Goal: Task Accomplishment & Management: Use online tool/utility

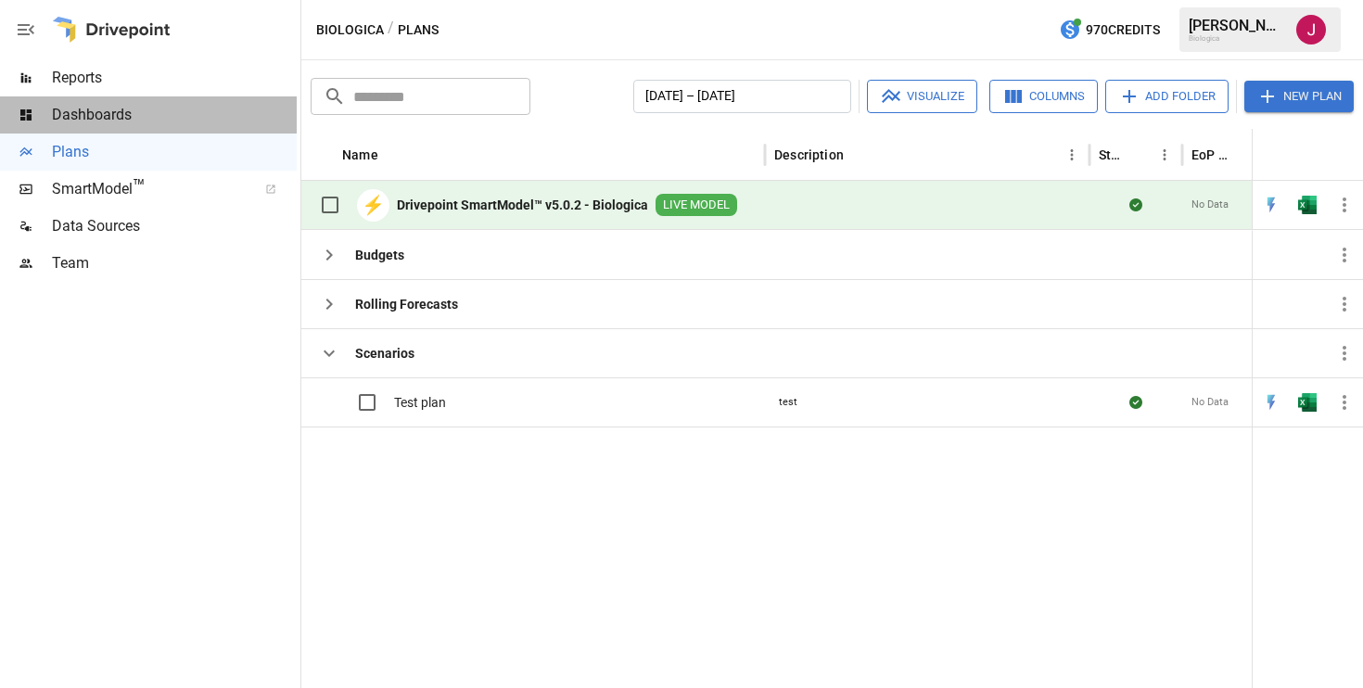
click at [147, 114] on span "Dashboards" at bounding box center [174, 115] width 245 height 22
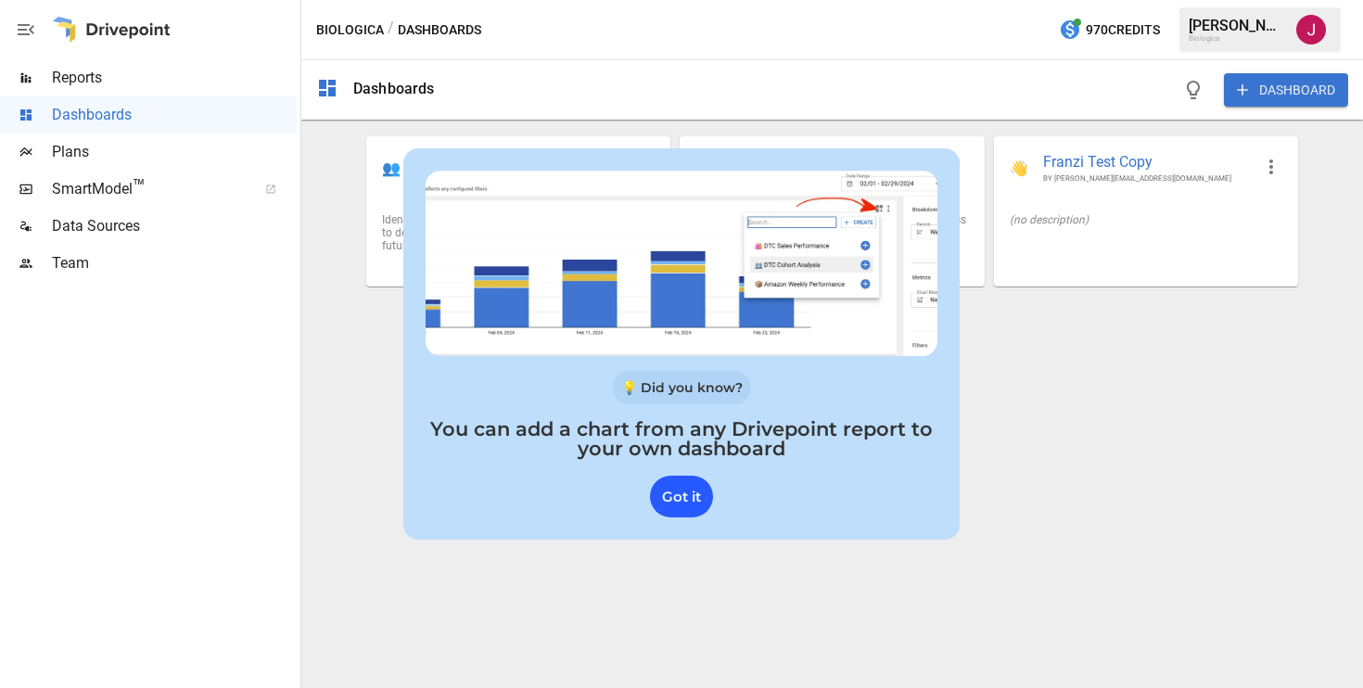
click at [680, 500] on div "Got it" at bounding box center [681, 497] width 63 height 42
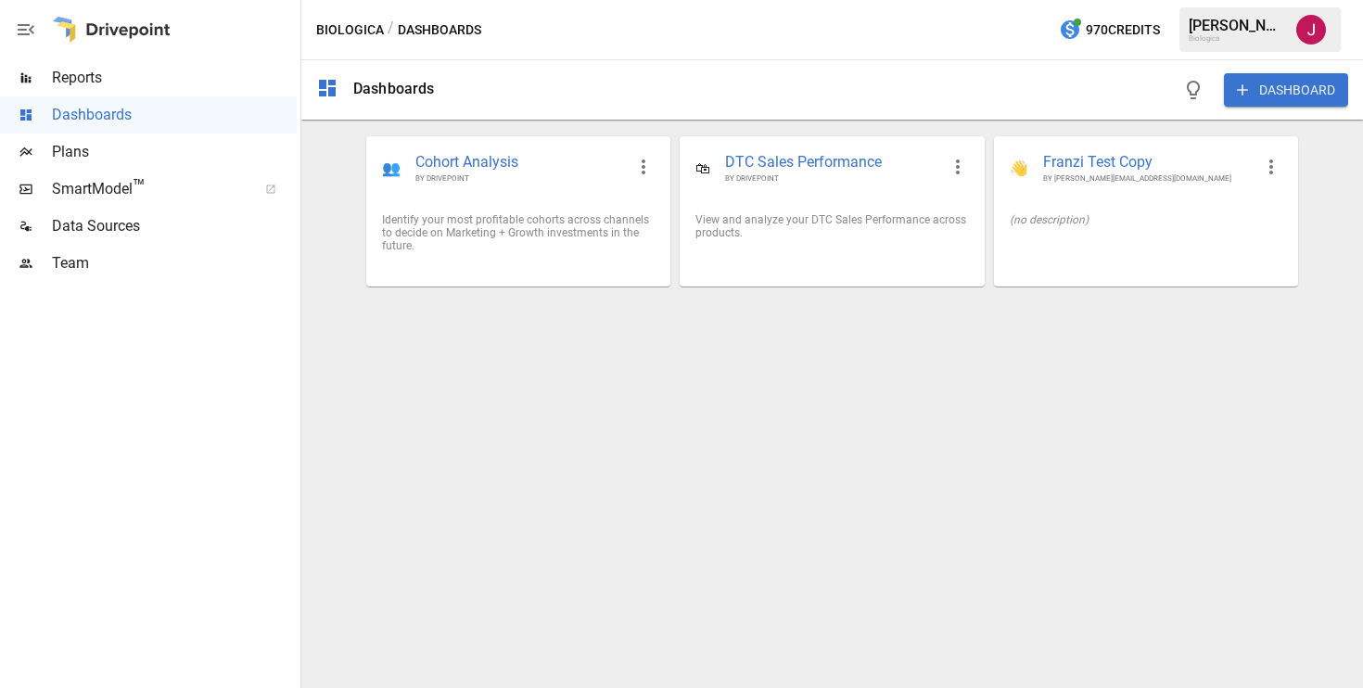
click at [1269, 96] on button "DASHBOARD" at bounding box center [1286, 89] width 124 height 33
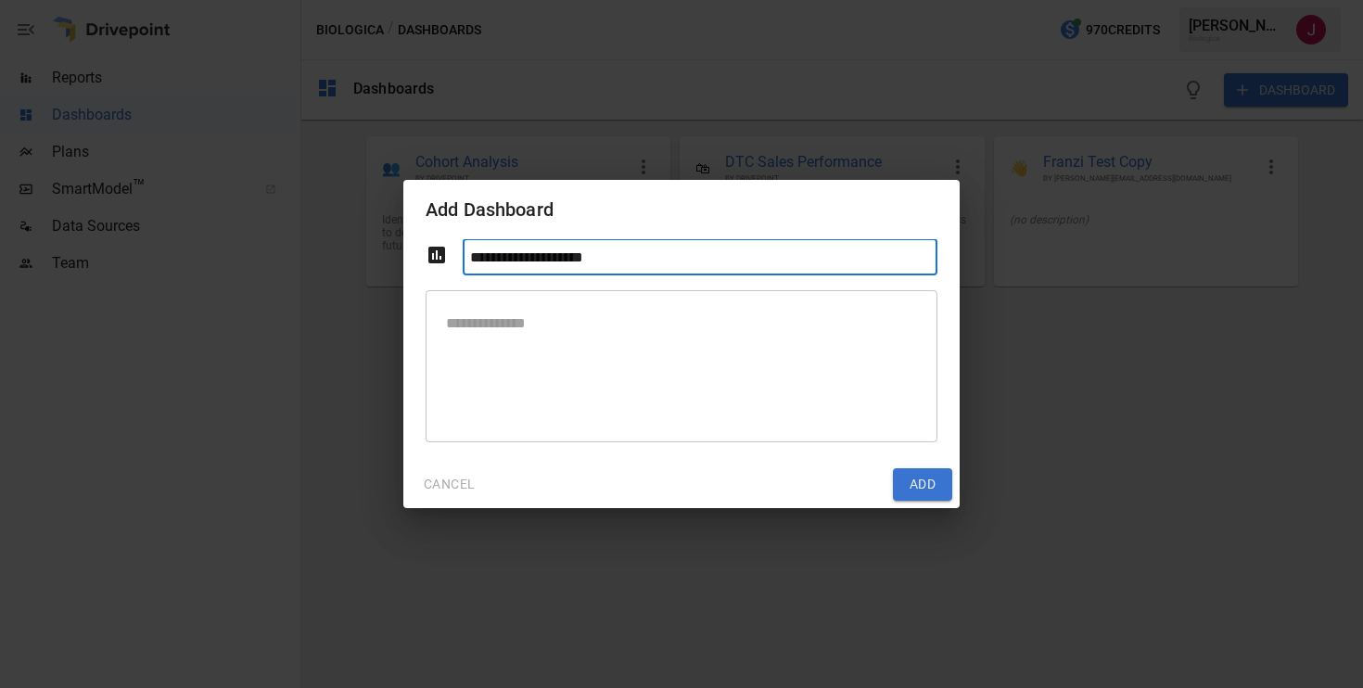
type input "**********"
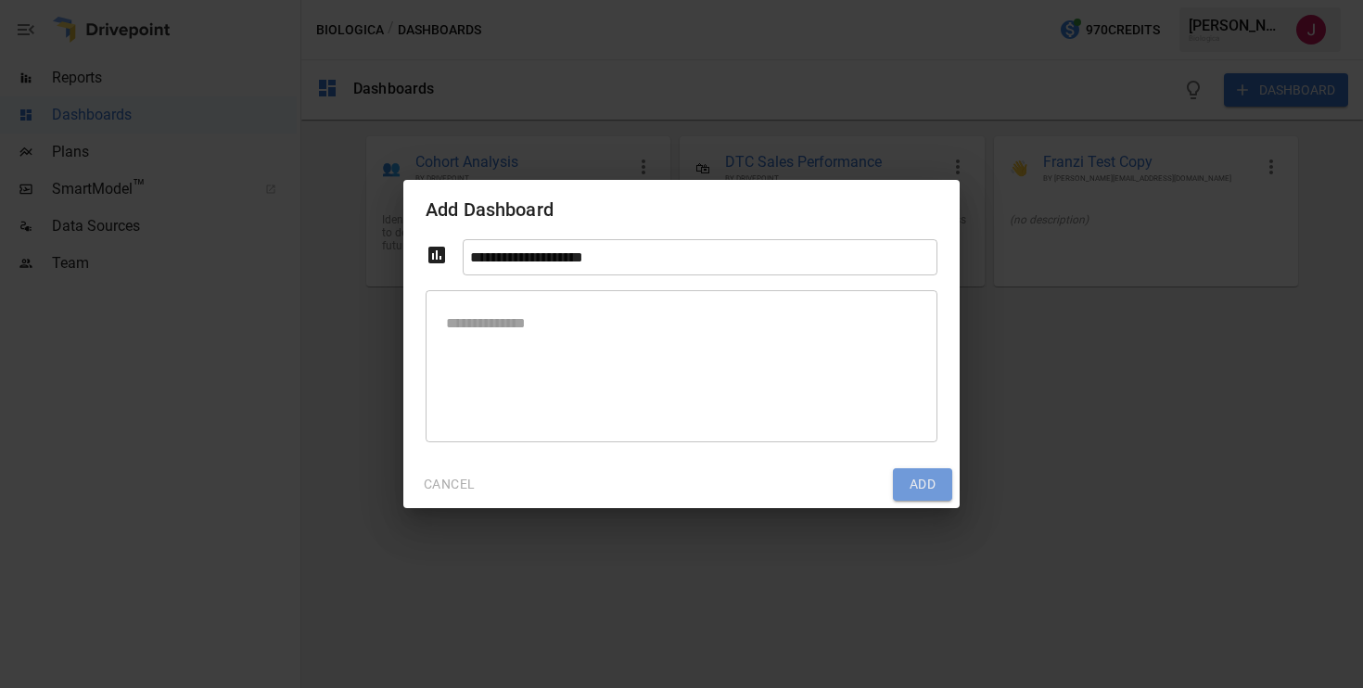
click at [918, 481] on button "Add" at bounding box center [922, 484] width 59 height 33
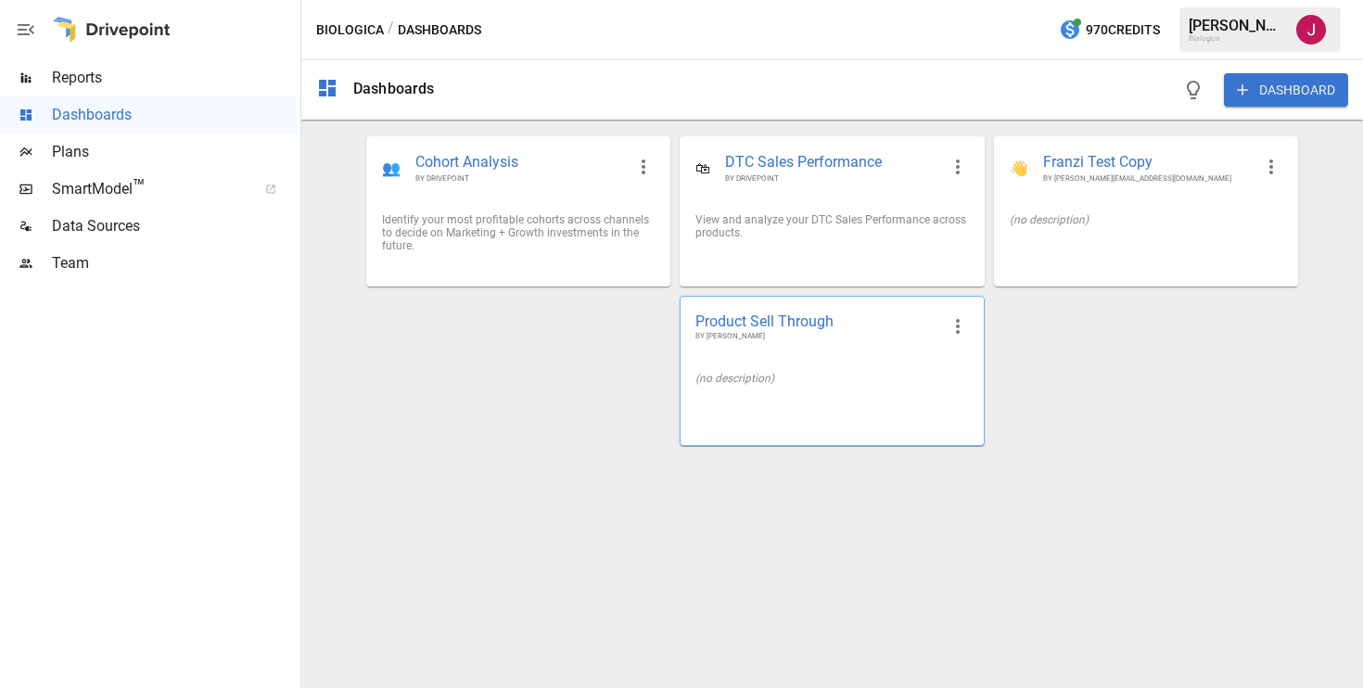
click at [756, 327] on span "Product Sell Through" at bounding box center [816, 320] width 243 height 19
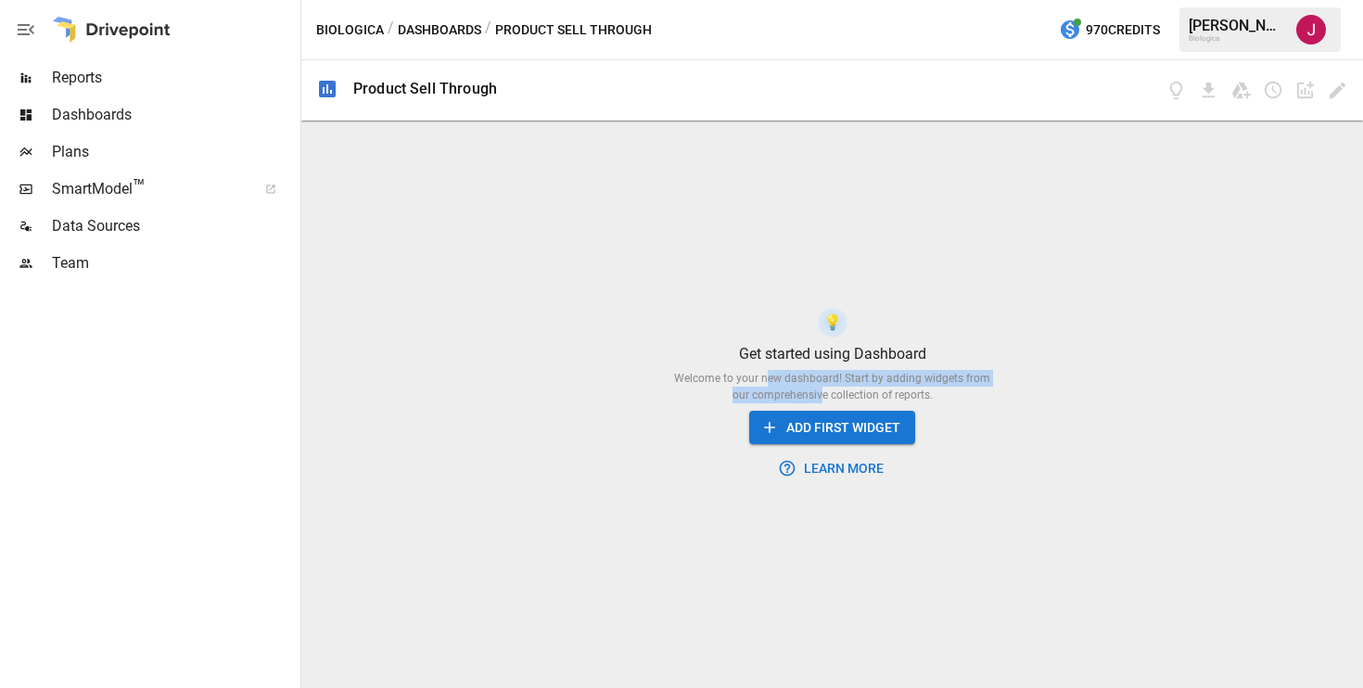
drag, startPoint x: 759, startPoint y: 385, endPoint x: 812, endPoint y: 392, distance: 53.4
click at [812, 392] on div "Welcome to your new dashboard! Start by adding widgets from our comprehensive c…" at bounding box center [833, 386] width 334 height 33
click at [824, 424] on button "ADD FIRST WIDGET" at bounding box center [832, 428] width 166 height 34
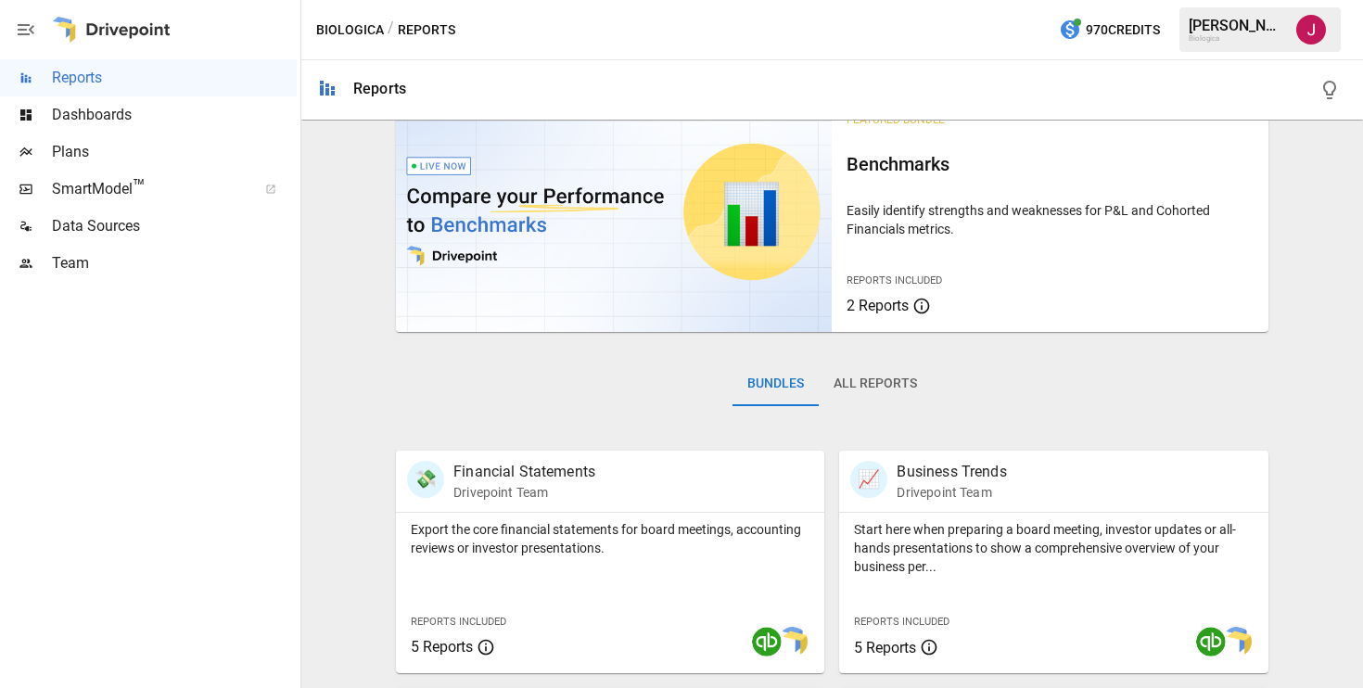
scroll to position [108, 0]
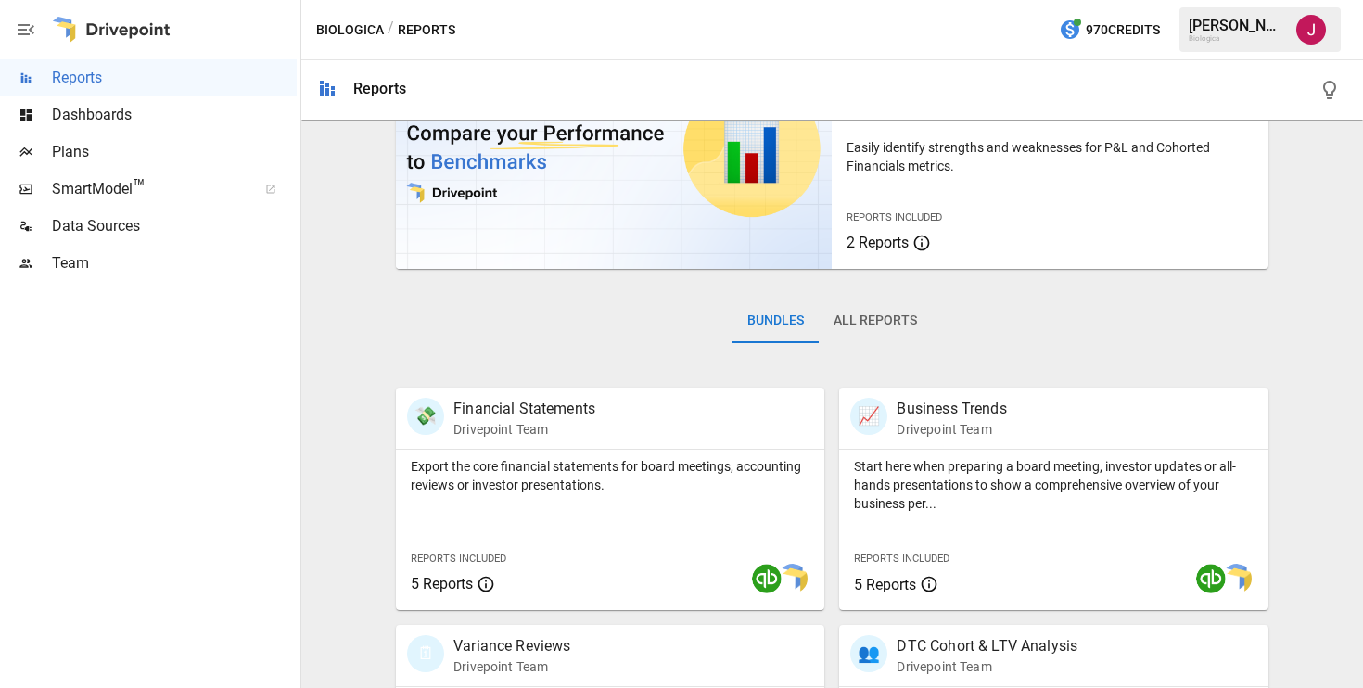
click at [885, 324] on button "All Reports" at bounding box center [875, 321] width 113 height 44
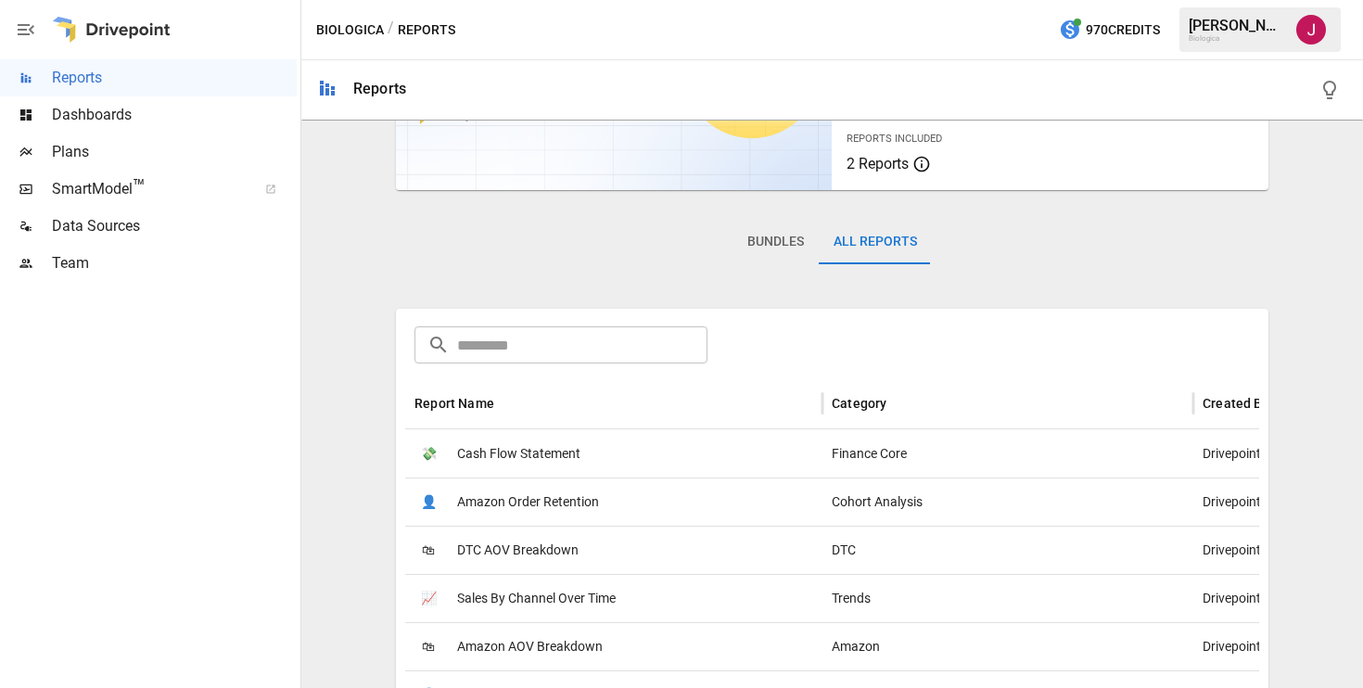
scroll to position [0, 0]
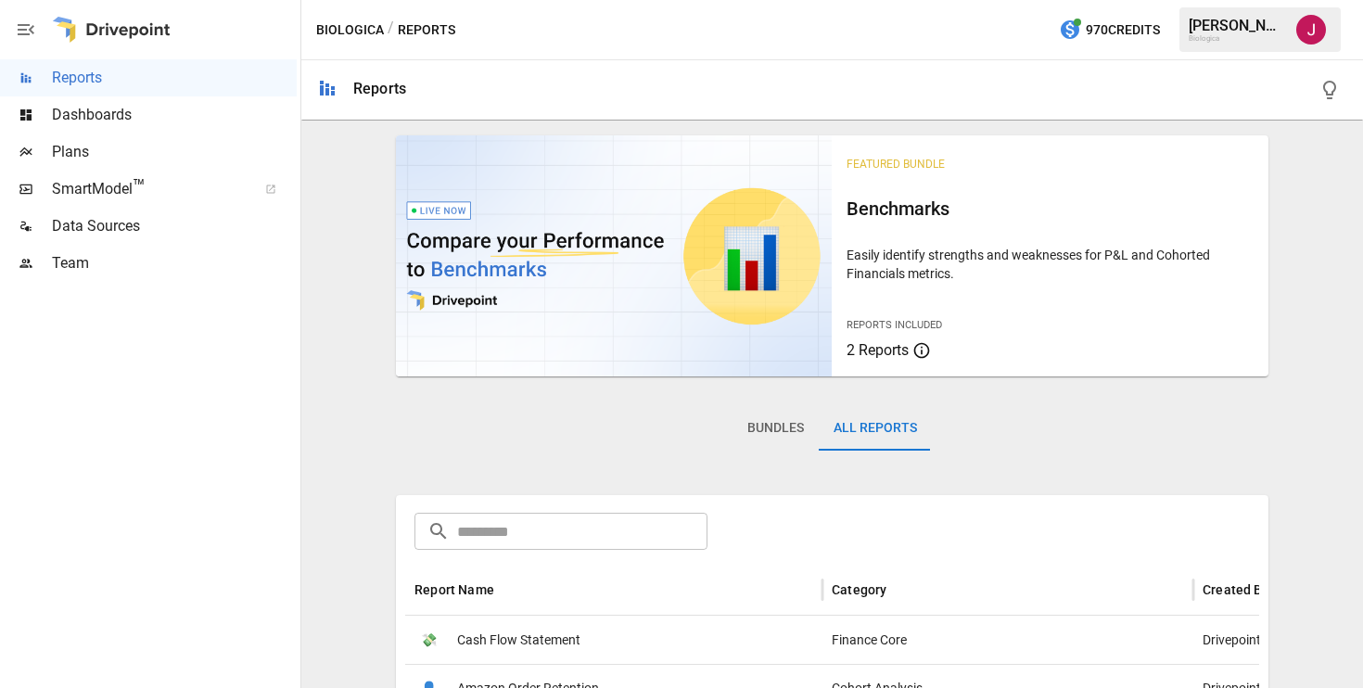
click at [426, 407] on div "Bundles All Reports" at bounding box center [832, 443] width 872 height 104
click at [90, 76] on span "Reports" at bounding box center [174, 78] width 245 height 22
click at [350, 87] on div "Reports" at bounding box center [831, 89] width 1061 height 59
click at [417, 24] on div "/ Reports" at bounding box center [421, 30] width 68 height 23
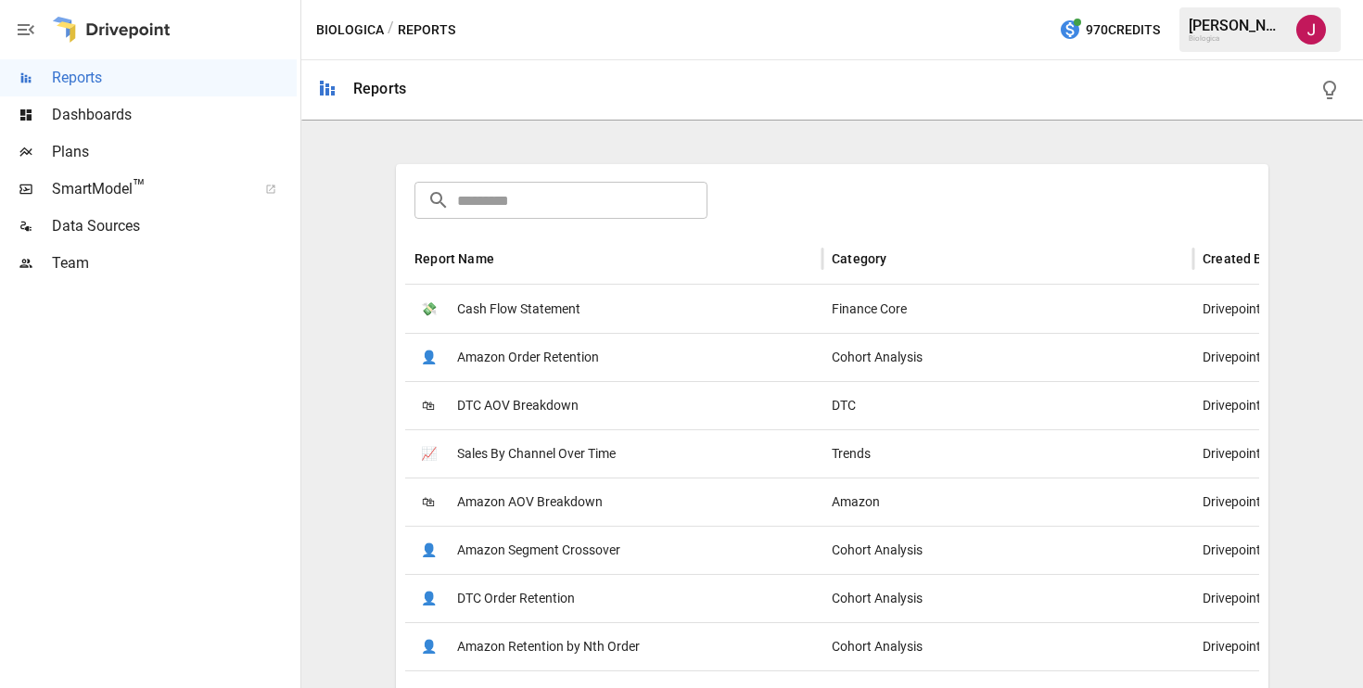
scroll to position [327, 0]
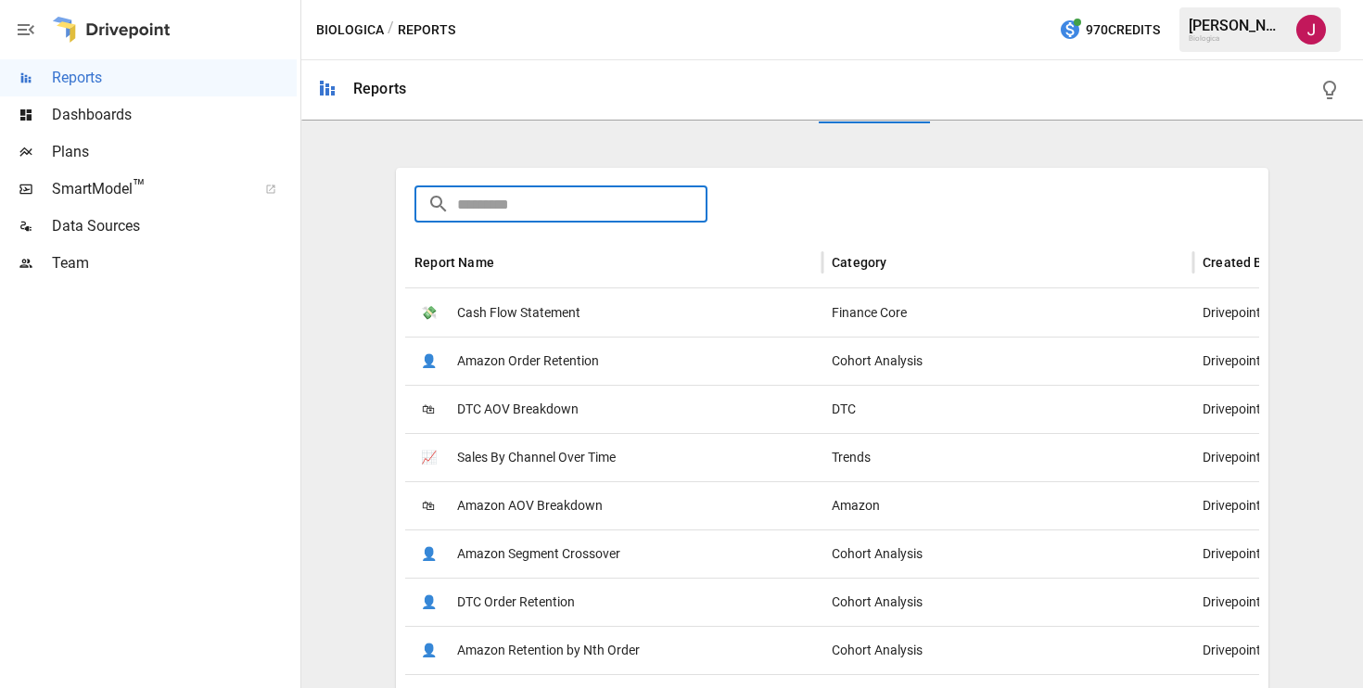
click at [599, 207] on input "text" at bounding box center [582, 203] width 250 height 37
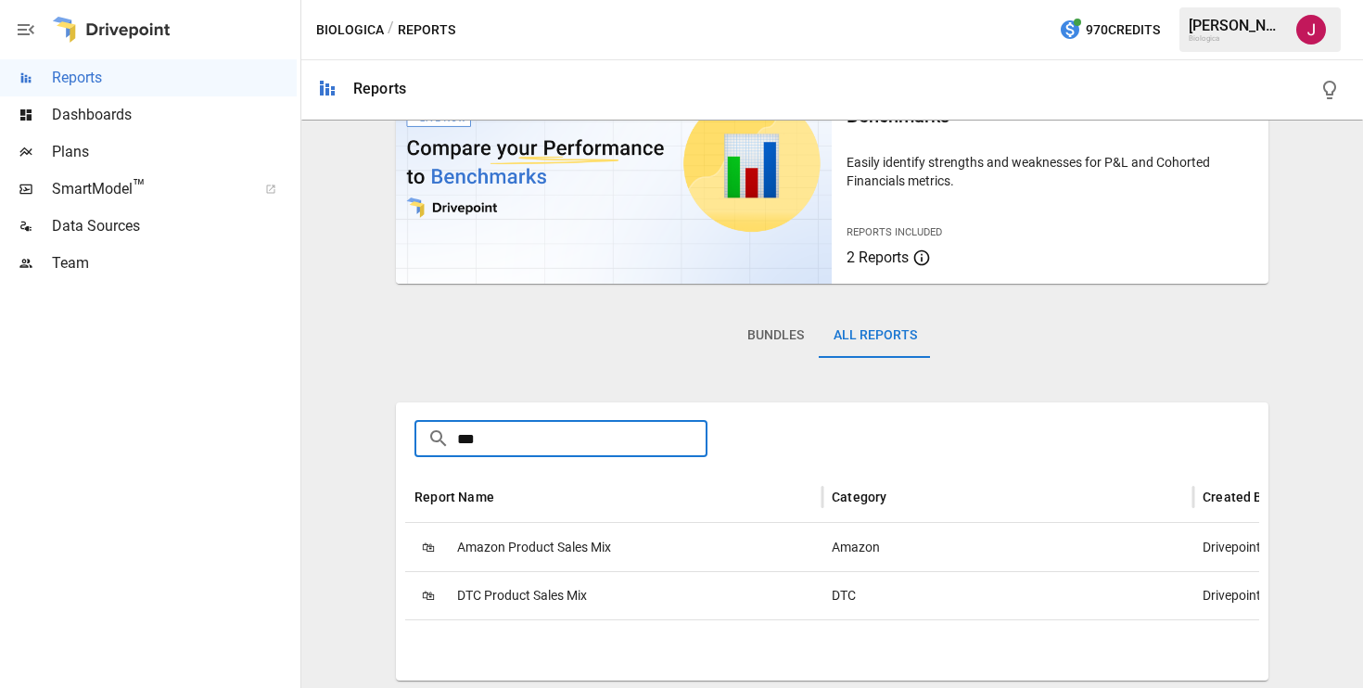
type input "***"
click at [551, 587] on span "DTC Product Sales Mix" at bounding box center [522, 595] width 130 height 47
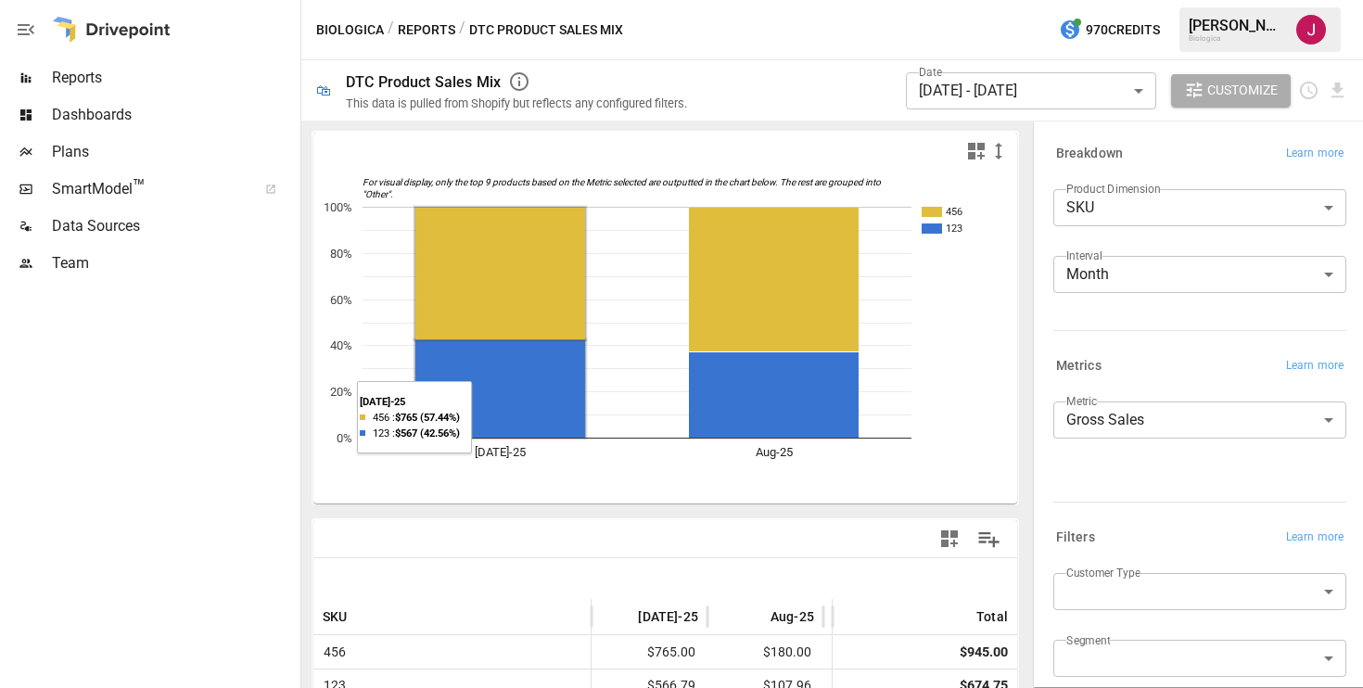
click at [529, 283] on rect "A chart." at bounding box center [500, 274] width 170 height 132
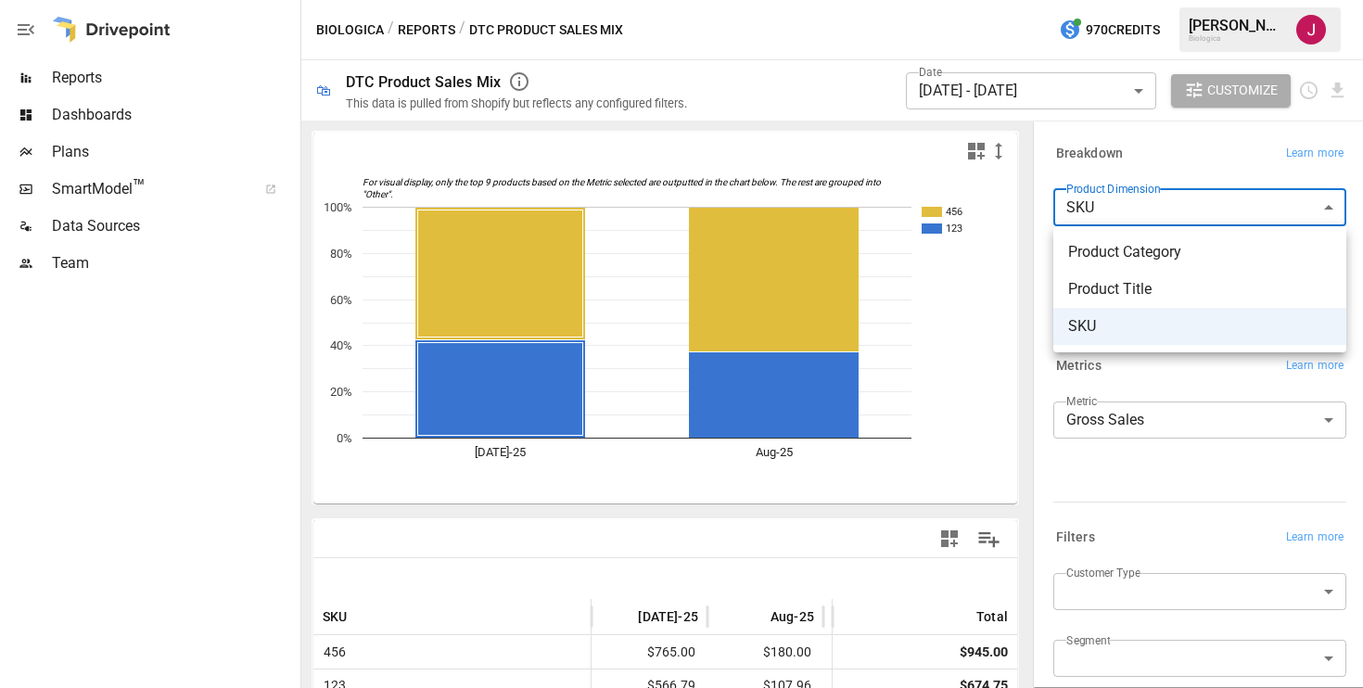
click at [1180, 0] on body "**********" at bounding box center [681, 0] width 1363 height 0
click at [1145, 324] on span "SKU" at bounding box center [1199, 326] width 263 height 22
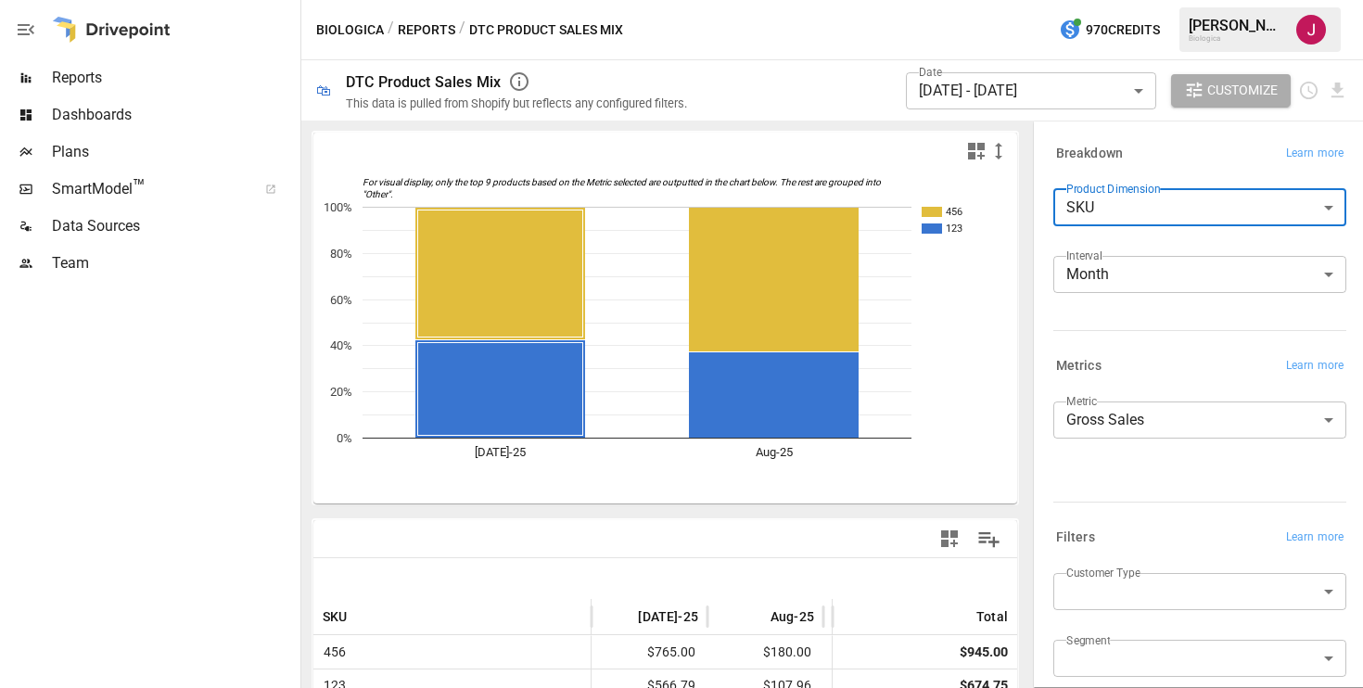
click at [1135, 0] on body "**********" at bounding box center [681, 0] width 1363 height 0
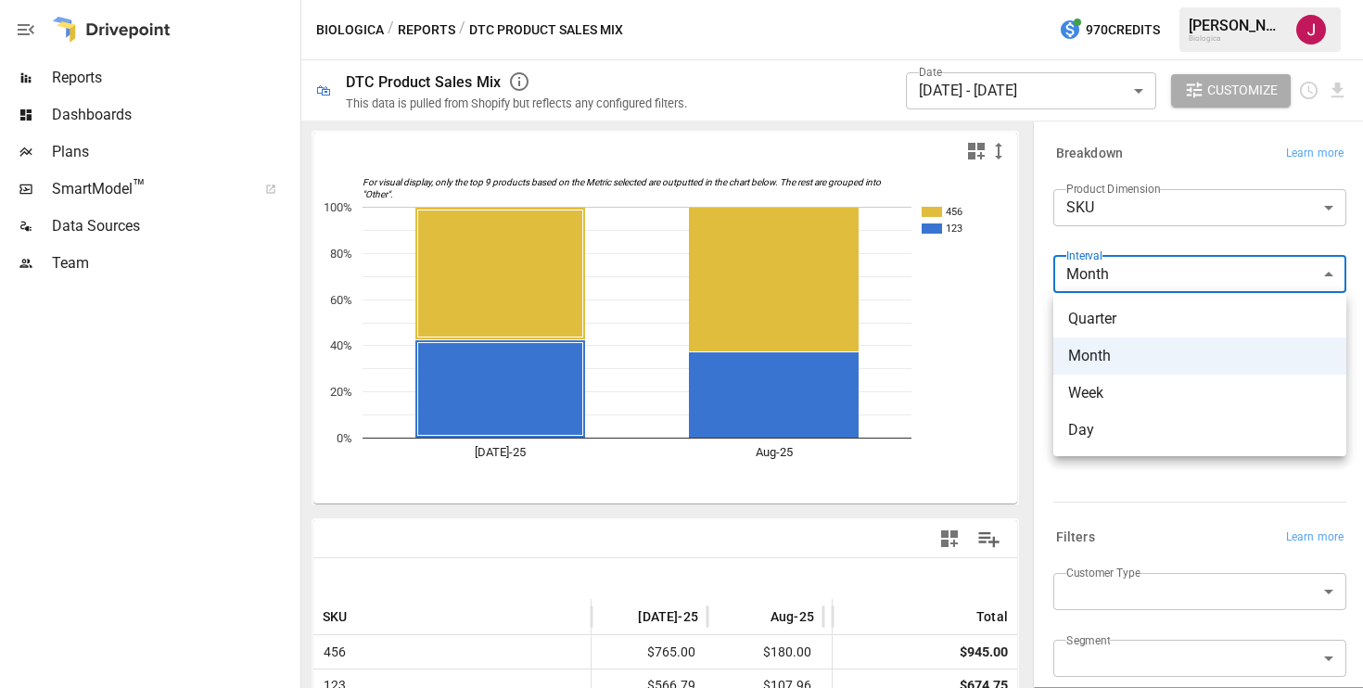
click at [1137, 170] on div at bounding box center [681, 344] width 1363 height 688
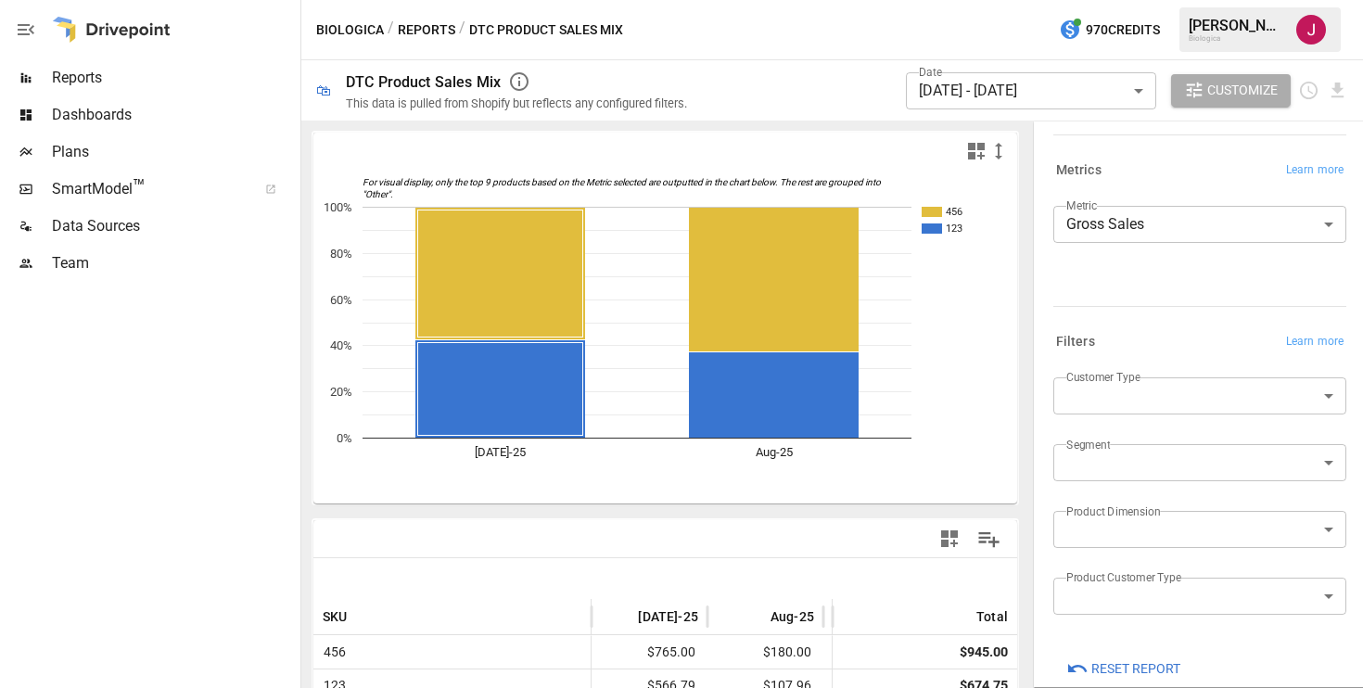
scroll to position [222, 0]
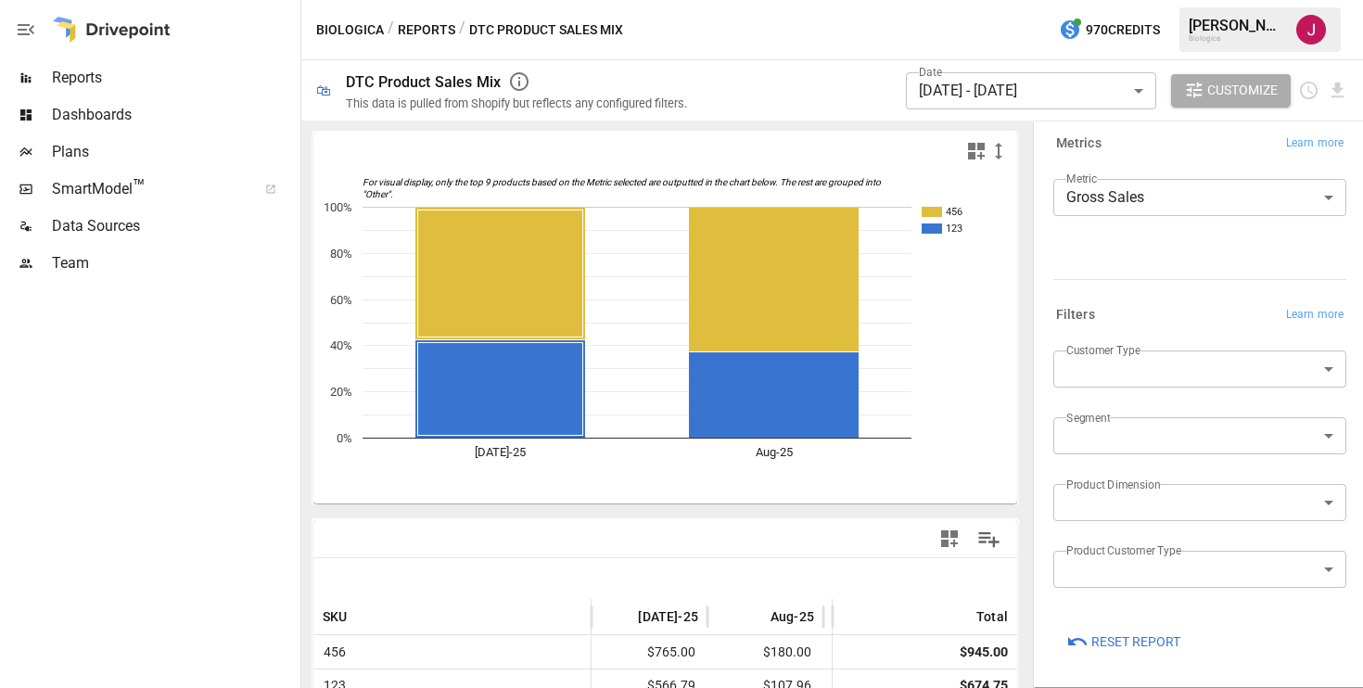
click at [1120, 352] on label "Customer Type" at bounding box center [1103, 350] width 74 height 16
click at [1131, 0] on body "**********" at bounding box center [681, 0] width 1363 height 0
click at [1137, 317] on div at bounding box center [681, 344] width 1363 height 688
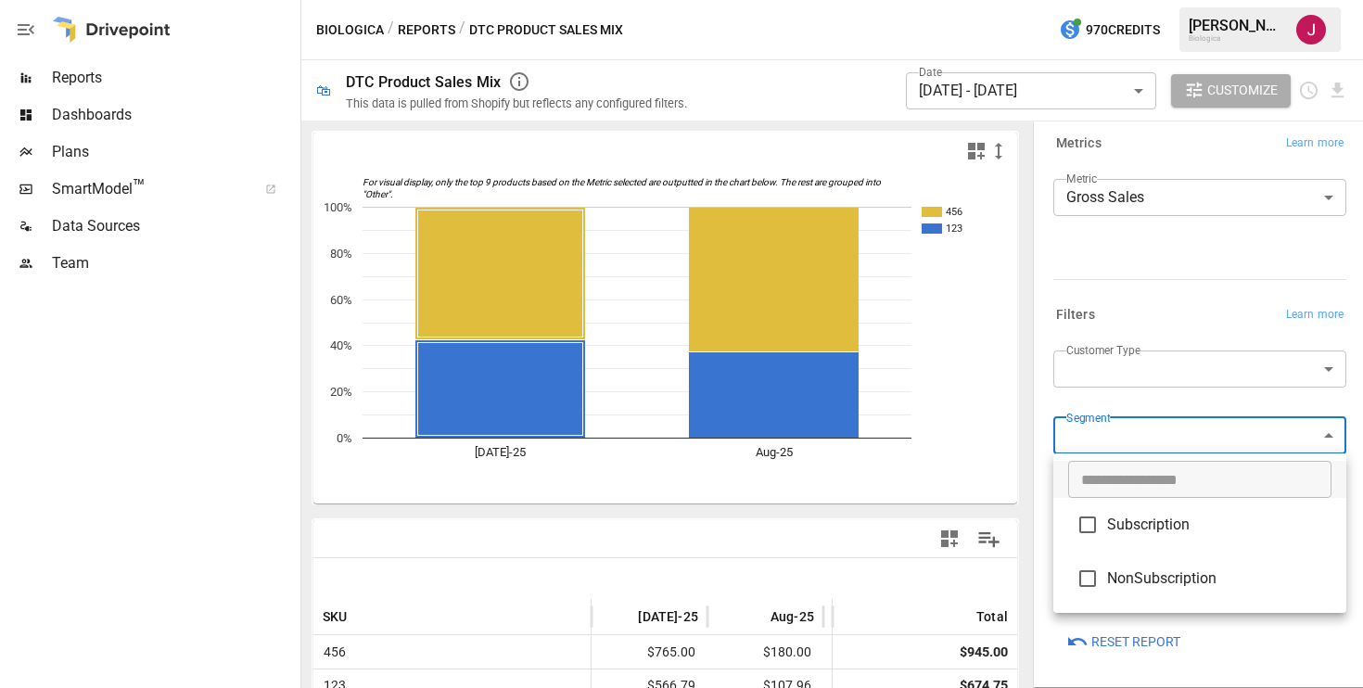
click at [1148, 0] on body "**********" at bounding box center [681, 0] width 1363 height 0
click at [1144, 403] on div at bounding box center [681, 344] width 1363 height 688
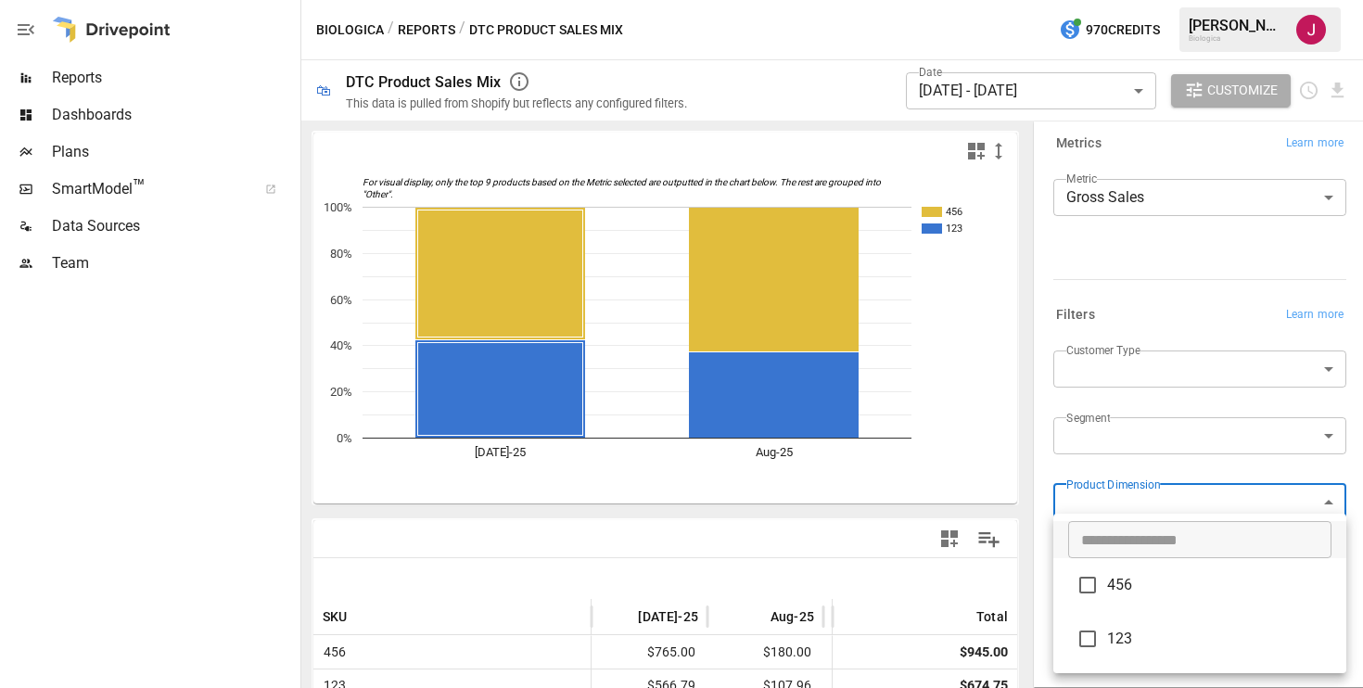
click at [1123, 0] on body "**********" at bounding box center [681, 0] width 1363 height 0
click at [1116, 497] on div at bounding box center [681, 344] width 1363 height 688
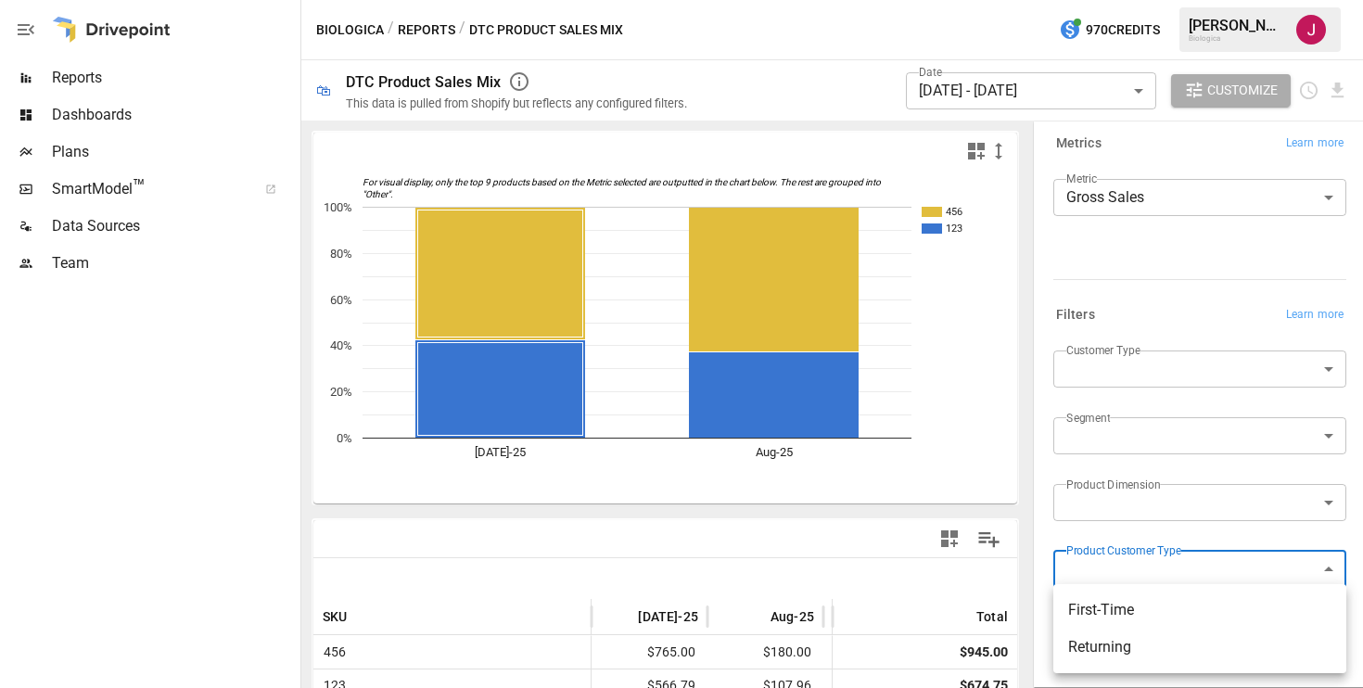
click at [1116, 0] on body "**********" at bounding box center [681, 0] width 1363 height 0
click at [1032, 516] on div at bounding box center [681, 344] width 1363 height 688
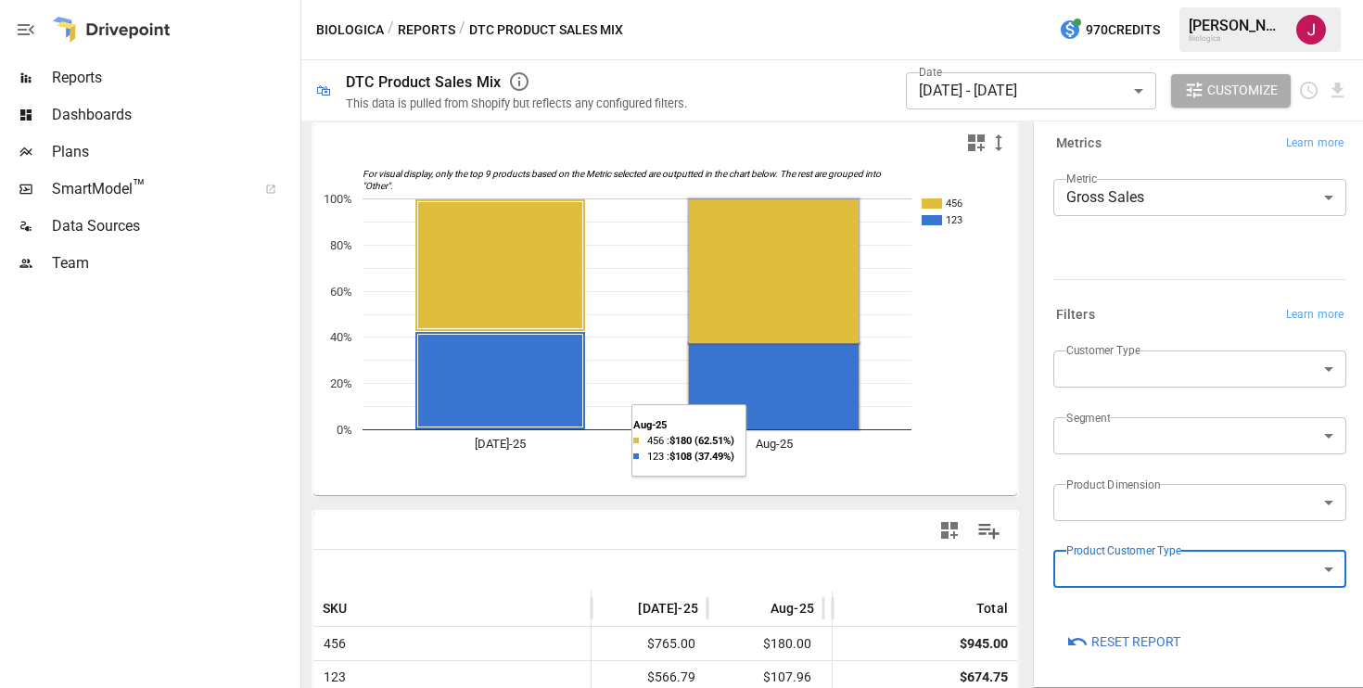
scroll to position [0, 0]
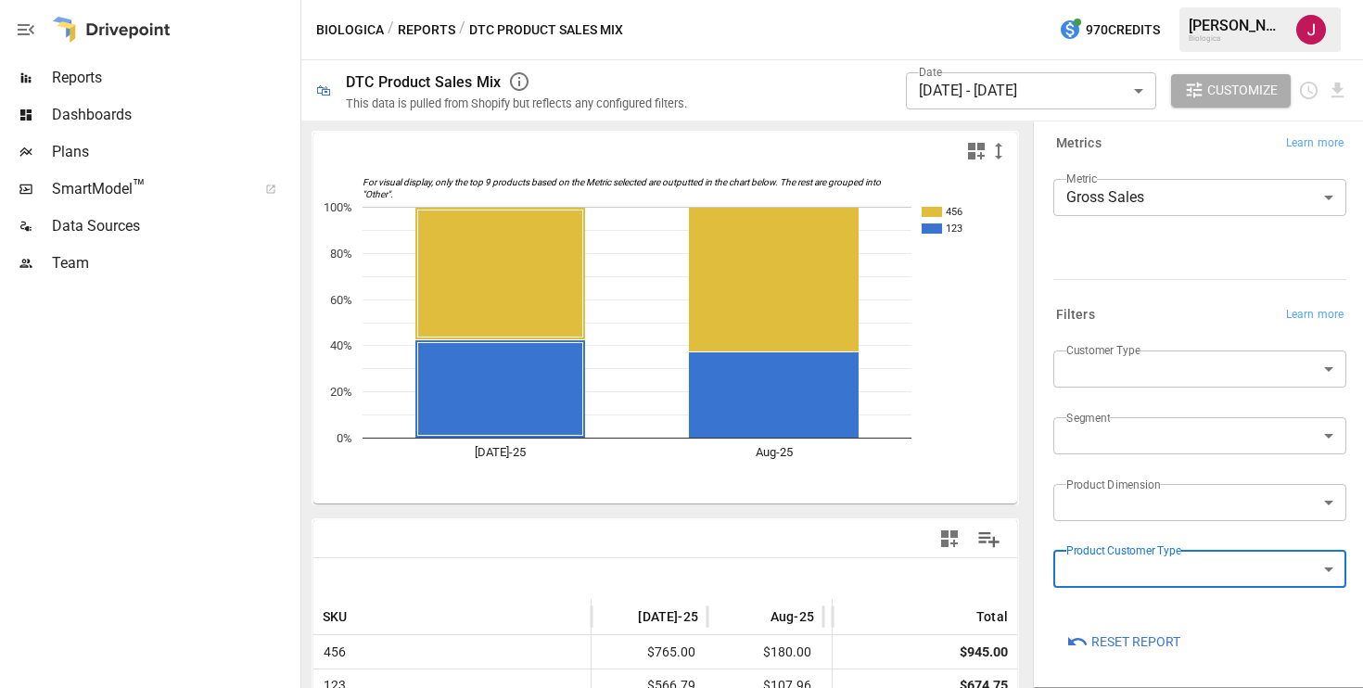
click at [977, 150] on icon "button" at bounding box center [976, 151] width 22 height 22
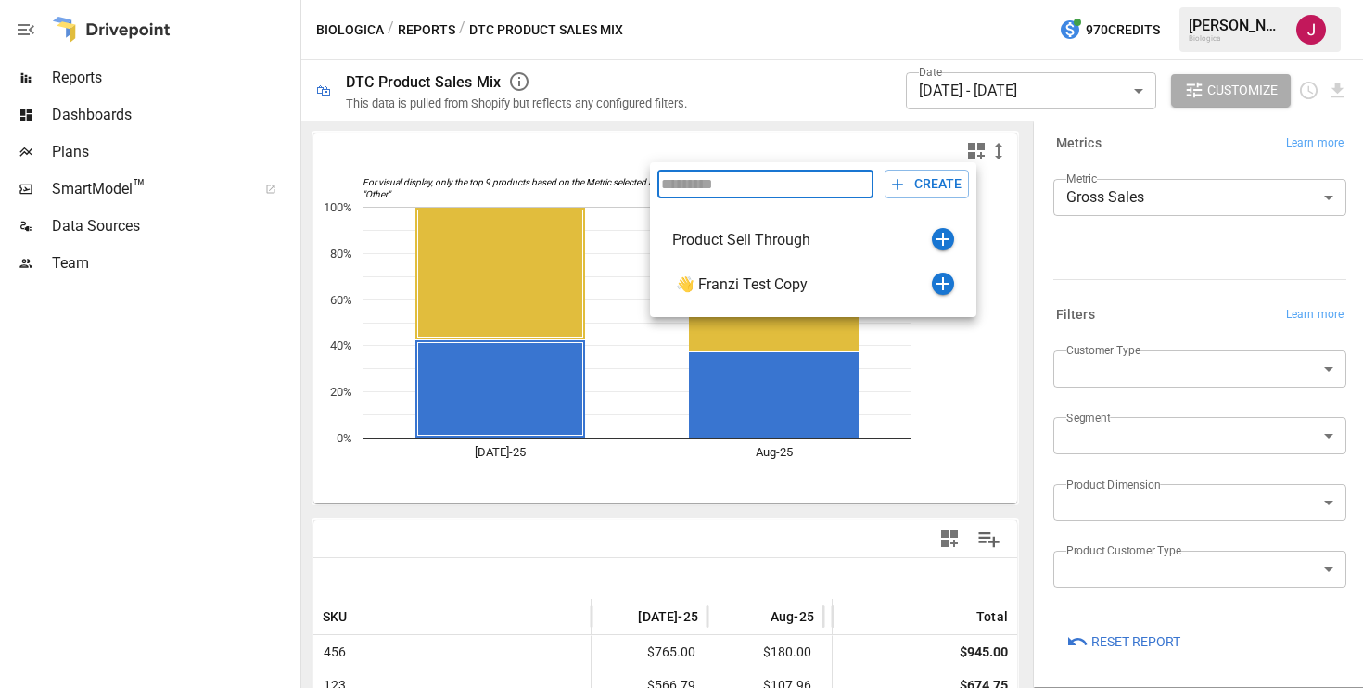
click at [1001, 194] on div at bounding box center [681, 344] width 1363 height 688
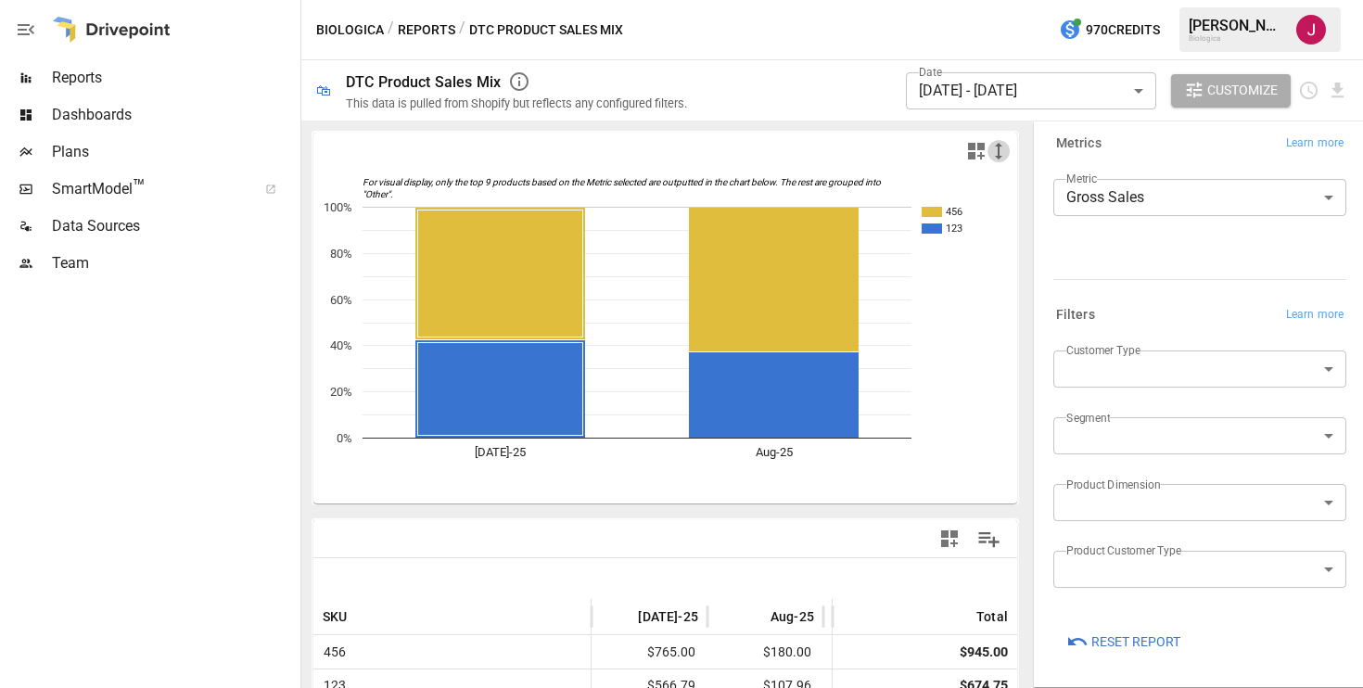
click at [998, 153] on icon "button" at bounding box center [998, 151] width 7 height 17
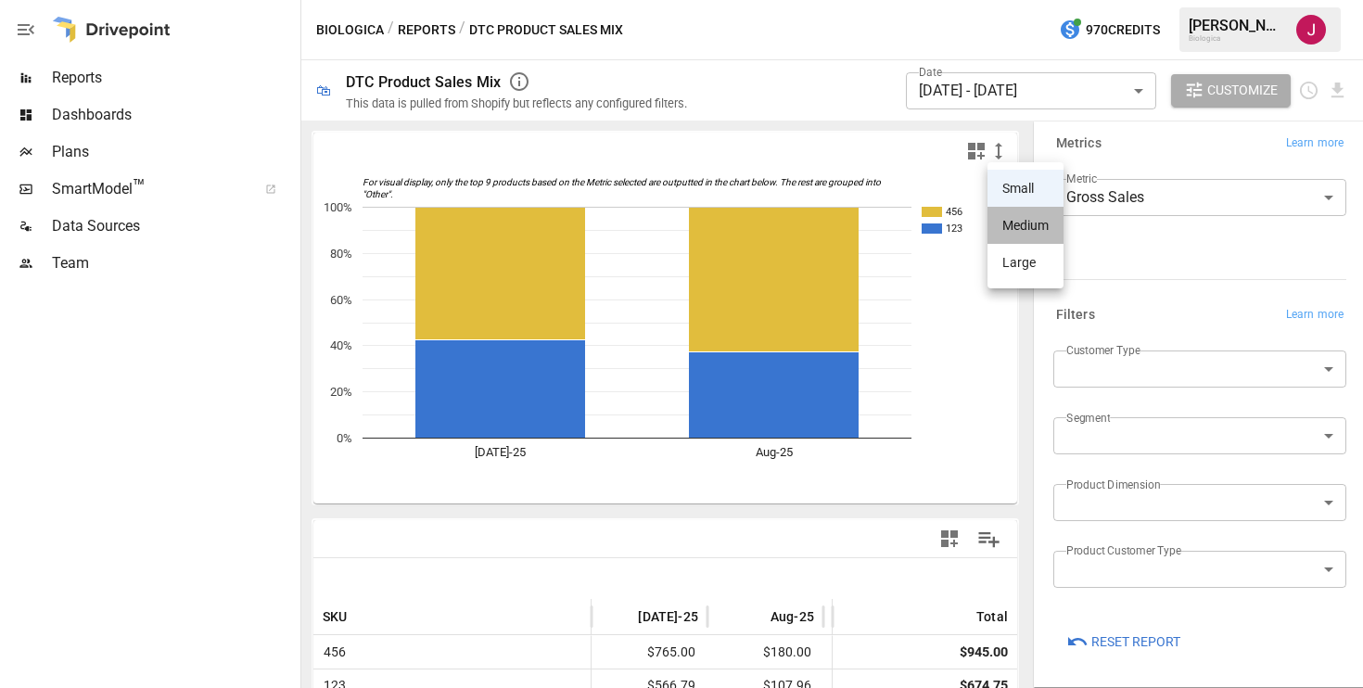
click at [1011, 217] on li "Medium" at bounding box center [1025, 225] width 76 height 37
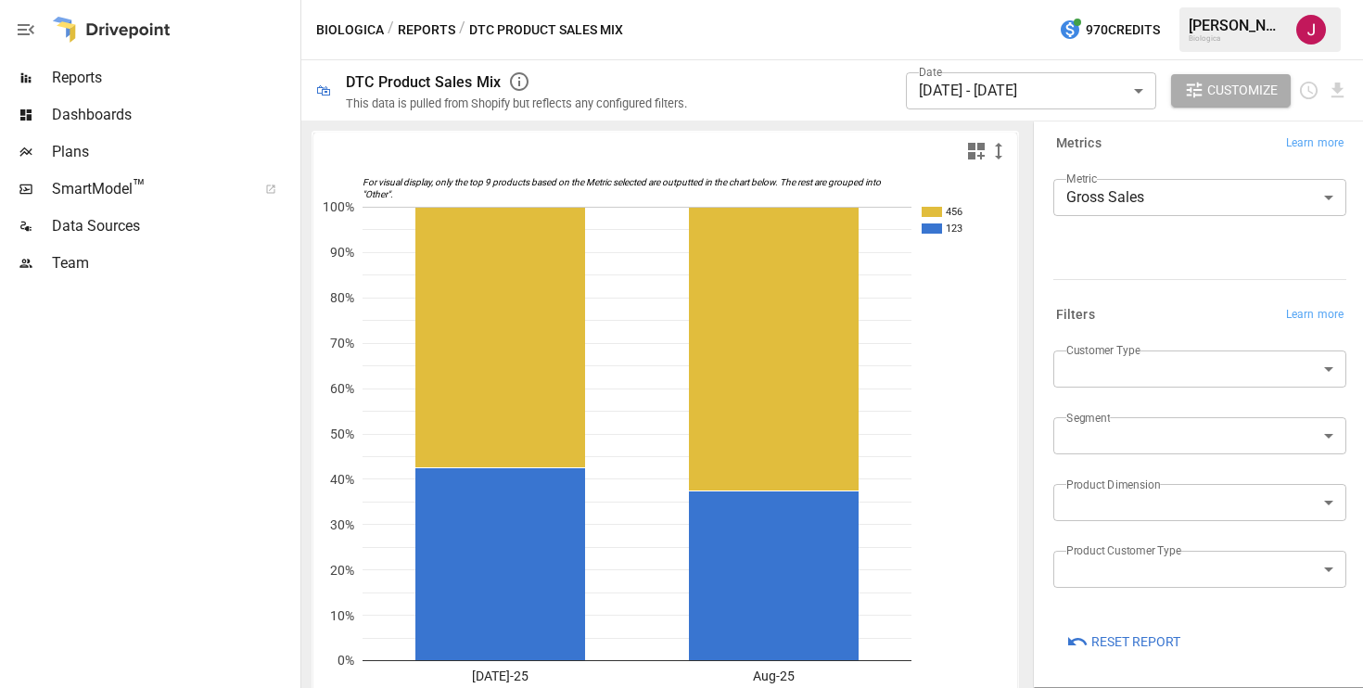
click at [1001, 149] on icon "button" at bounding box center [998, 151] width 22 height 22
click at [1002, 179] on li "Small" at bounding box center [1025, 188] width 76 height 37
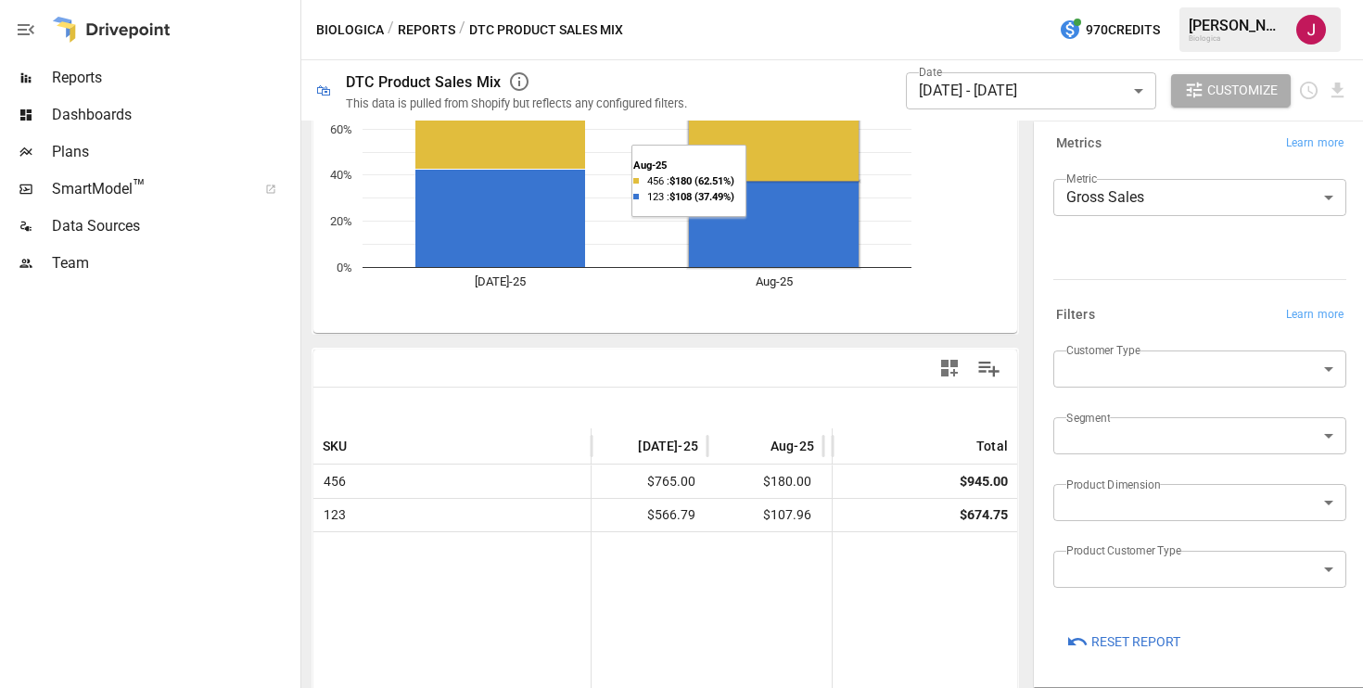
scroll to position [240, 0]
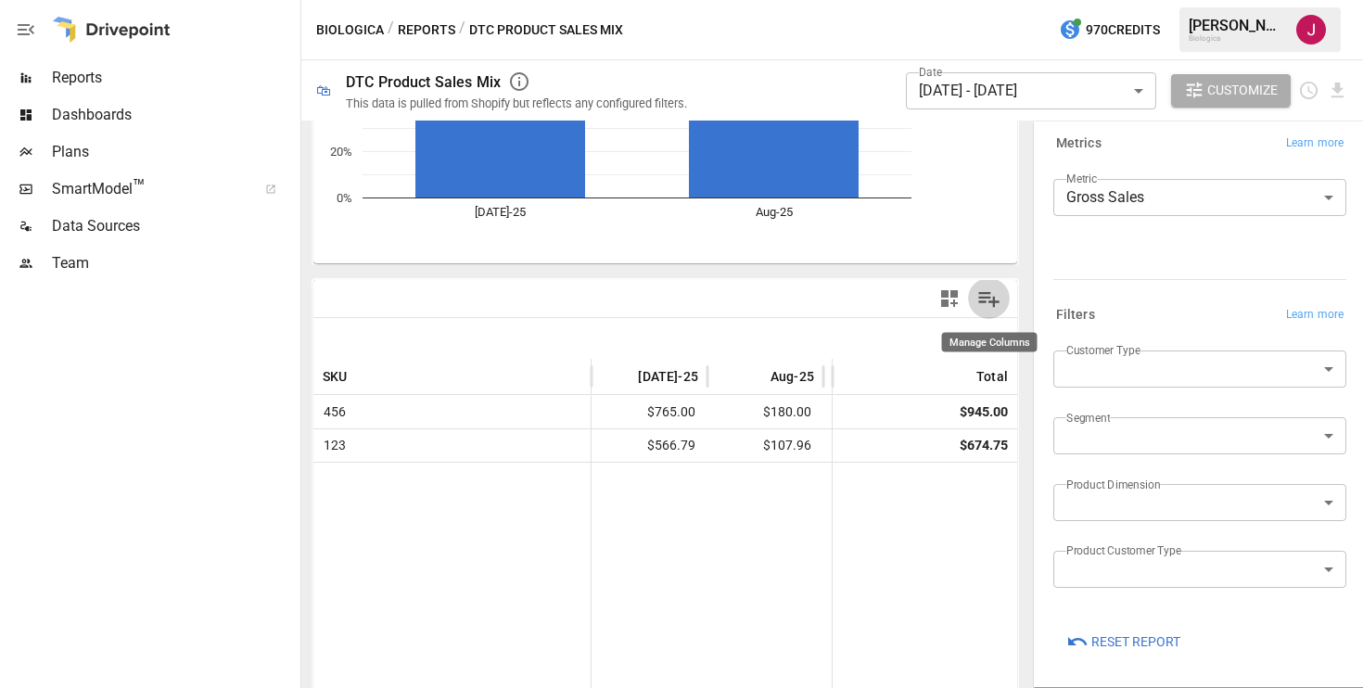
click at [985, 299] on icon "Manage Columns" at bounding box center [988, 299] width 27 height 27
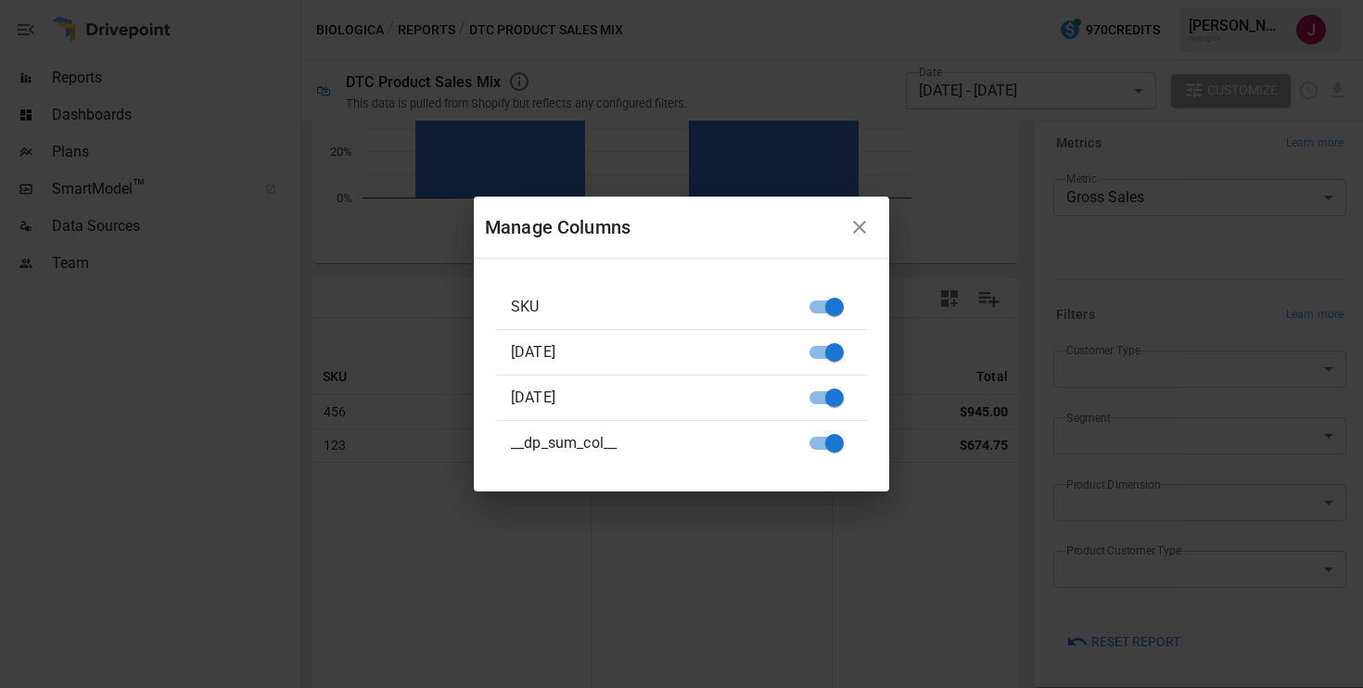
click at [852, 222] on icon "button" at bounding box center [859, 227] width 22 height 22
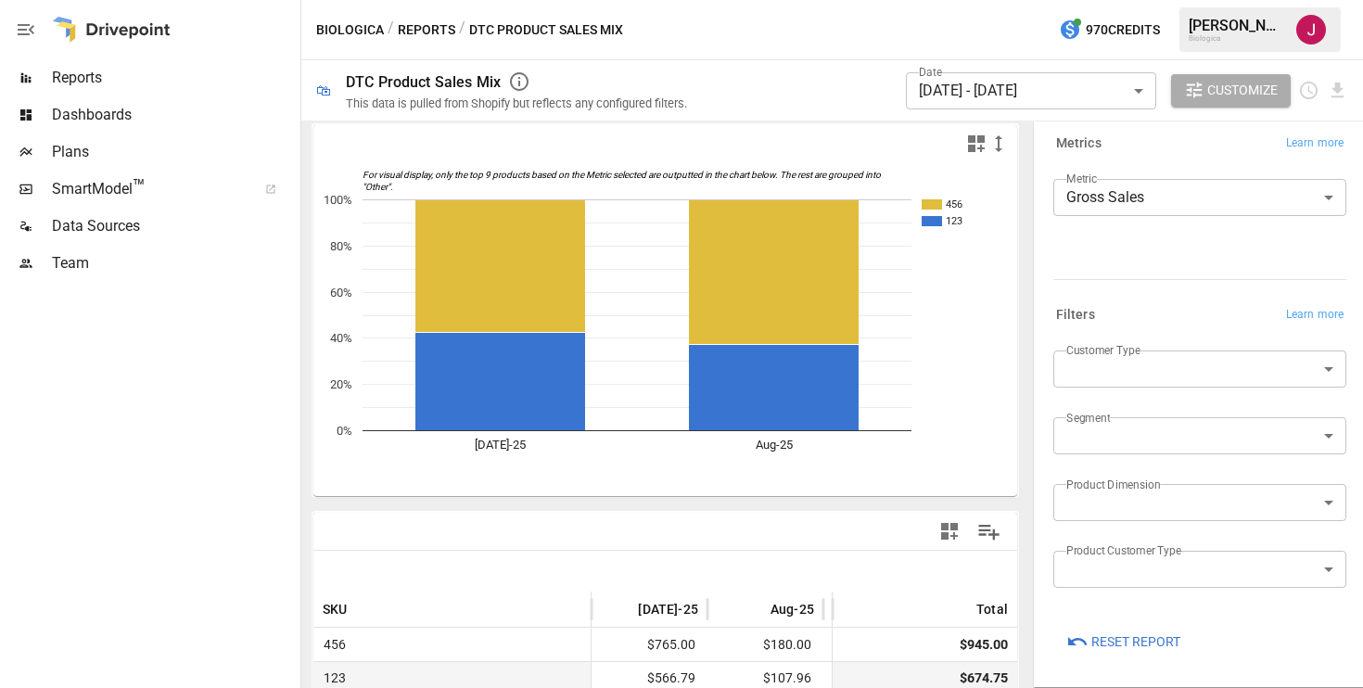
scroll to position [0, 0]
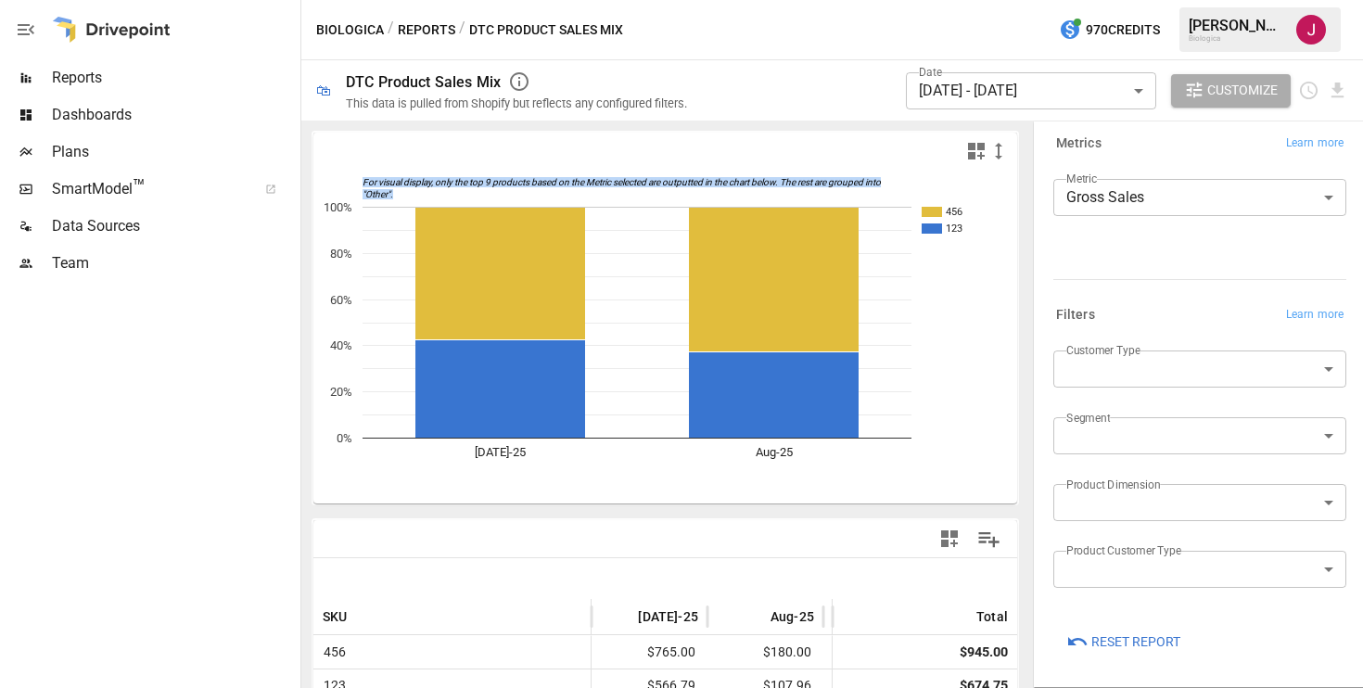
drag, startPoint x: 408, startPoint y: 189, endPoint x: 364, endPoint y: 175, distance: 45.7
click at [364, 175] on icon "For visual display, only the top 9 products based on the Metric selected are ou…" at bounding box center [665, 337] width 704 height 334
drag, startPoint x: 364, startPoint y: 178, endPoint x: 413, endPoint y: 192, distance: 50.2
click at [413, 192] on rect "A chart." at bounding box center [636, 188] width 549 height 21
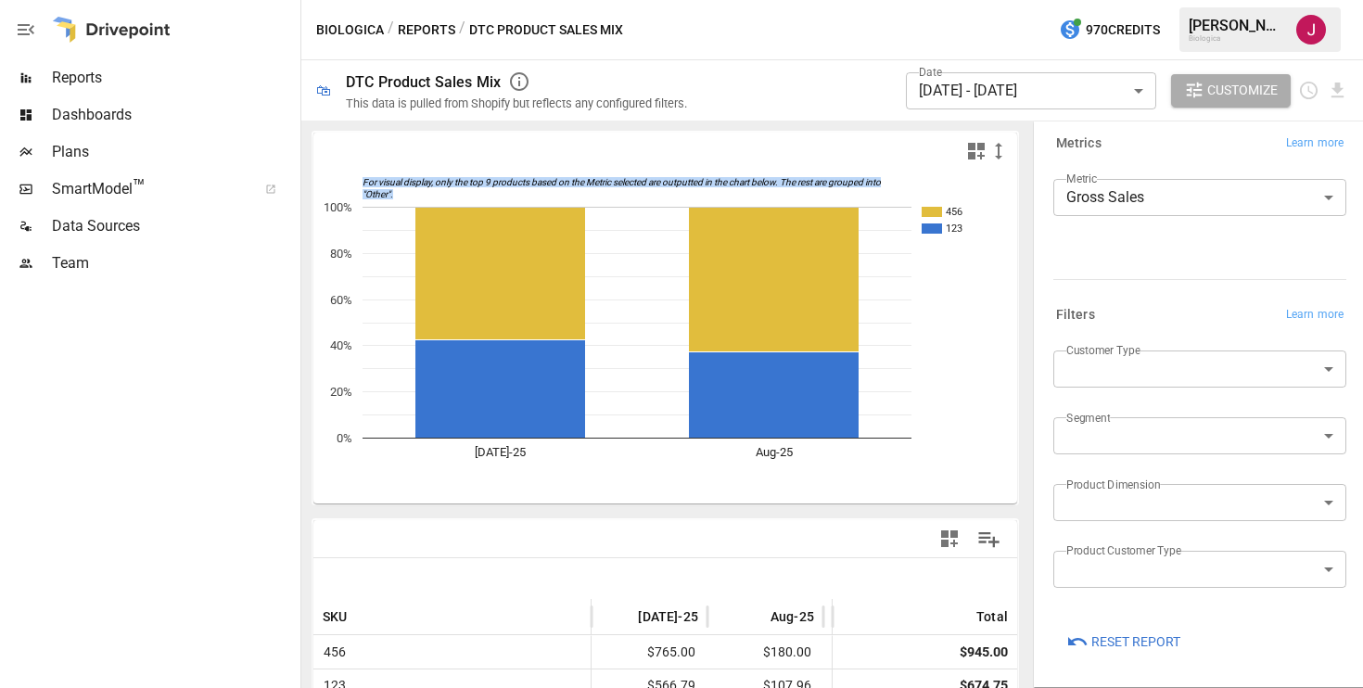
drag, startPoint x: 398, startPoint y: 195, endPoint x: 357, endPoint y: 181, distance: 43.1
click at [356, 181] on icon "For visual display, only the top 9 products based on the Metric selected are ou…" at bounding box center [665, 337] width 704 height 334
click at [357, 181] on icon "For visual display, only the top 9 products based on the Metric selected are ou…" at bounding box center [665, 337] width 704 height 334
drag, startPoint x: 360, startPoint y: 181, endPoint x: 442, endPoint y: 187, distance: 82.8
click at [442, 187] on icon "For visual display, only the top 9 products based on the Metric selected are ou…" at bounding box center [665, 337] width 704 height 334
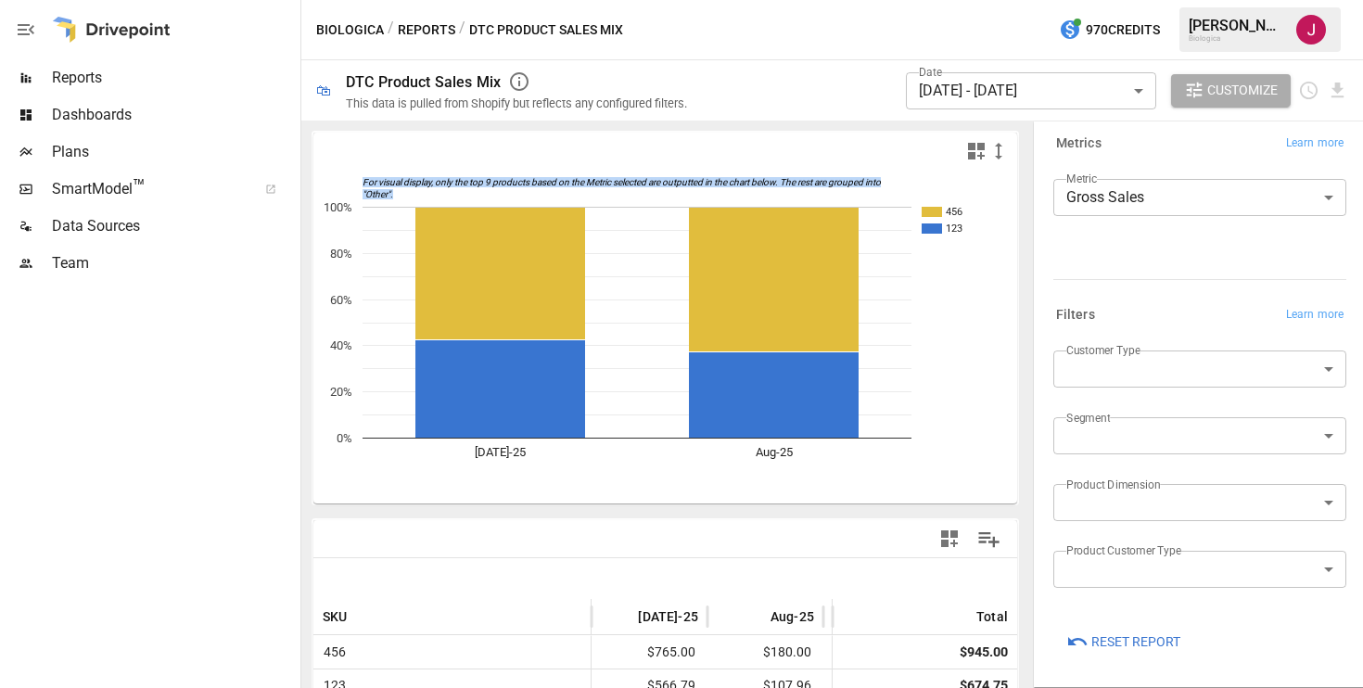
click at [442, 187] on rect "A chart." at bounding box center [636, 188] width 549 height 21
drag, startPoint x: 435, startPoint y: 200, endPoint x: 397, endPoint y: 181, distance: 42.7
click at [397, 181] on icon "For visual display, only the top 9 products based on the Metric selected are ou…" at bounding box center [665, 337] width 704 height 334
click at [397, 181] on rect "A chart." at bounding box center [636, 188] width 549 height 21
click at [1123, 0] on body "**********" at bounding box center [681, 0] width 1363 height 0
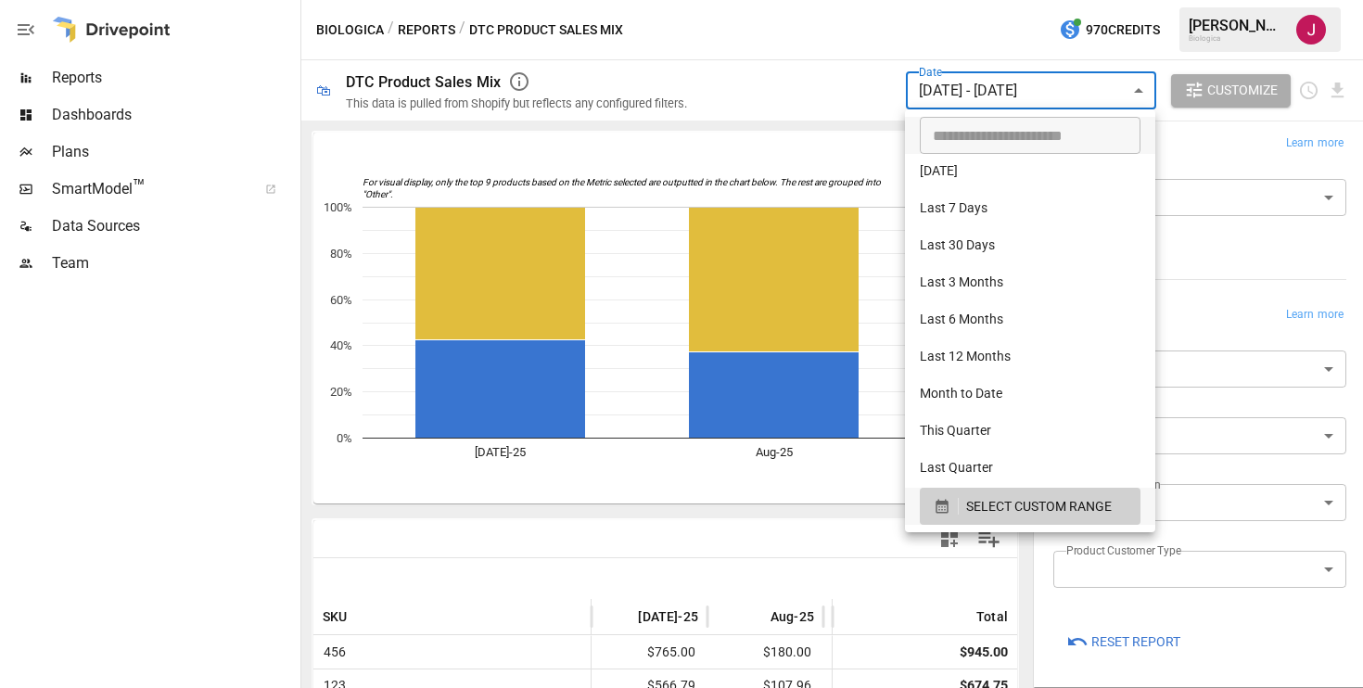
click at [707, 84] on div at bounding box center [681, 344] width 1363 height 688
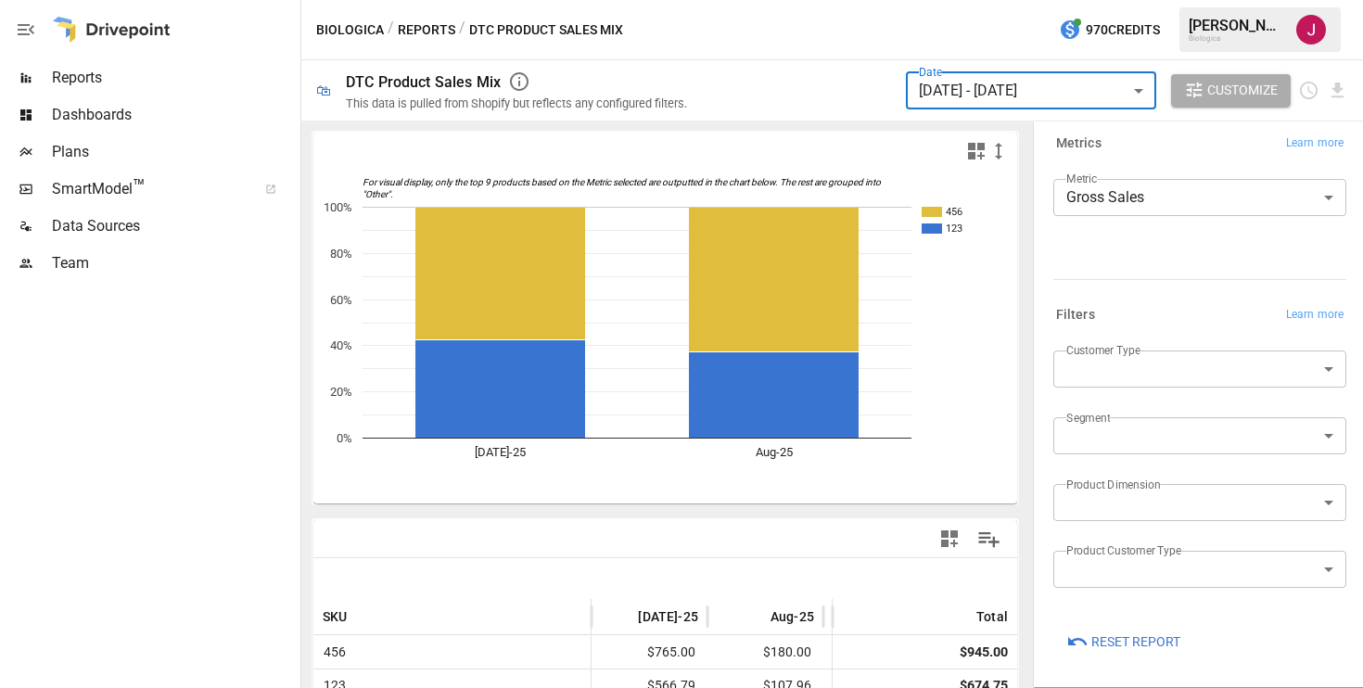
click at [698, 22] on div "Biologica / Reports / DTC Product Sales Mix 970 Credits [PERSON_NAME] Biologica" at bounding box center [831, 29] width 1061 height 59
